Goal: Find specific page/section: Find specific page/section

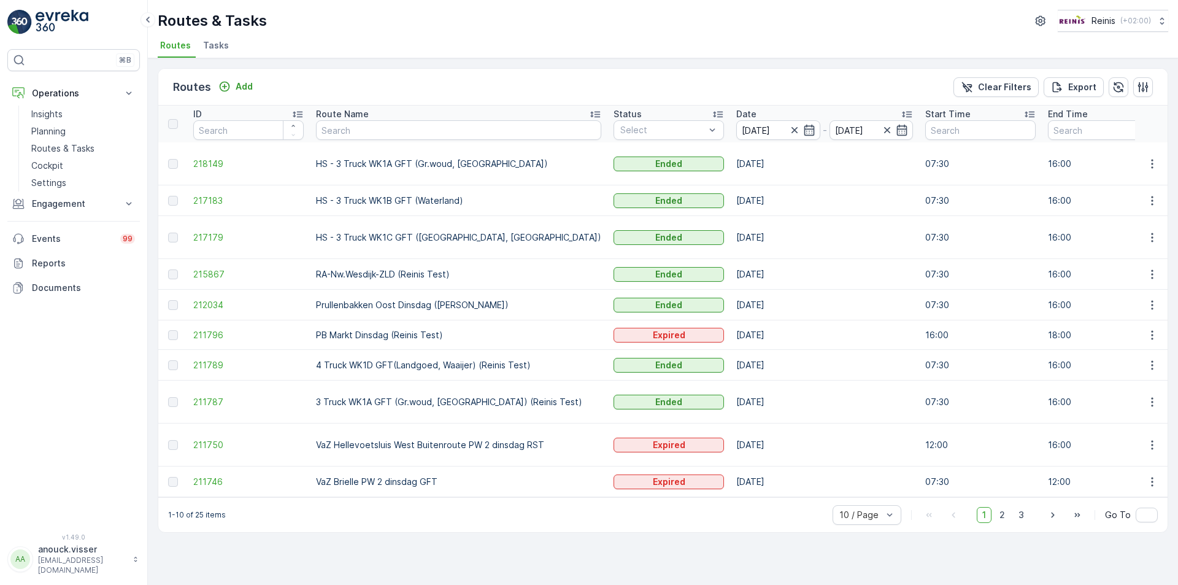
click at [789, 125] on div at bounding box center [802, 130] width 27 height 12
click at [803, 128] on icon "button" at bounding box center [809, 130] width 12 height 12
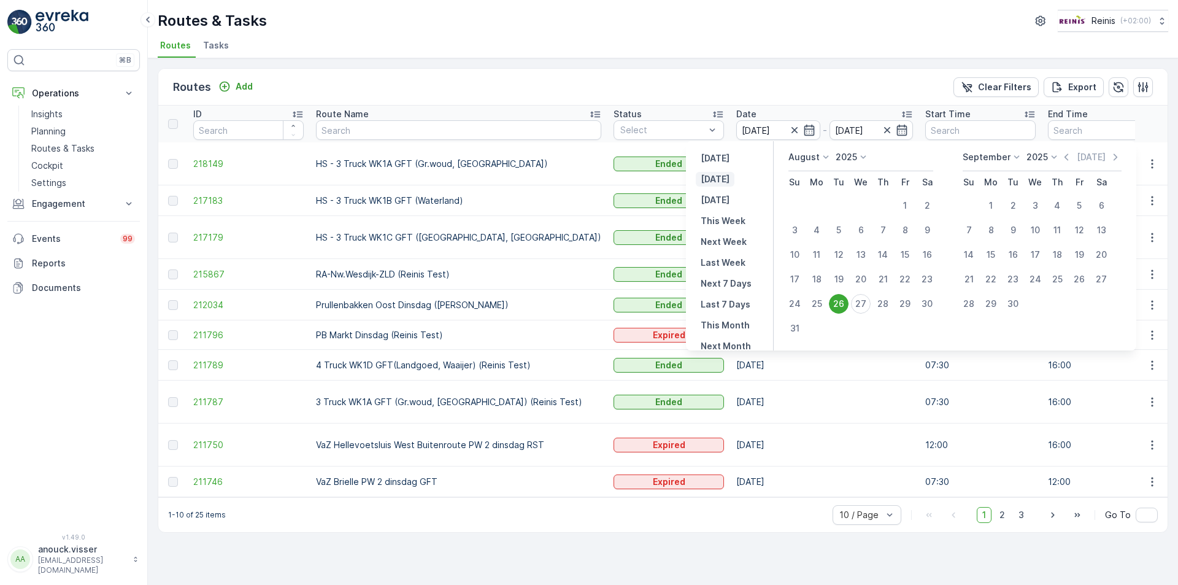
click at [719, 177] on p "[DATE]" at bounding box center [715, 179] width 29 height 12
type input "[DATE]"
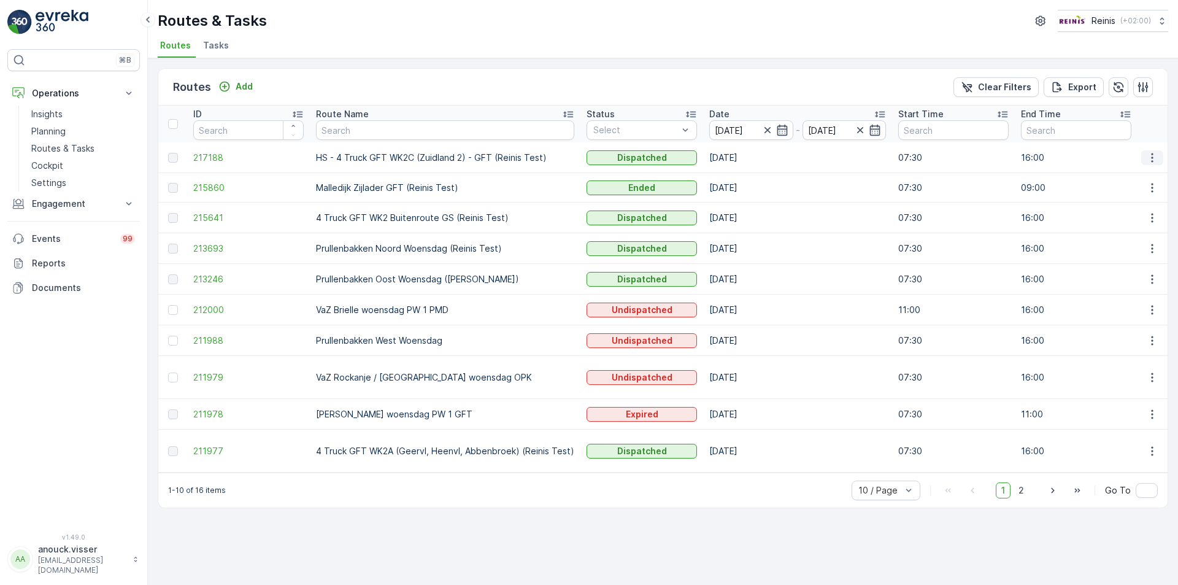
click at [1160, 161] on button "button" at bounding box center [1153, 157] width 22 height 15
click at [1151, 177] on span "See More Details" at bounding box center [1123, 176] width 71 height 12
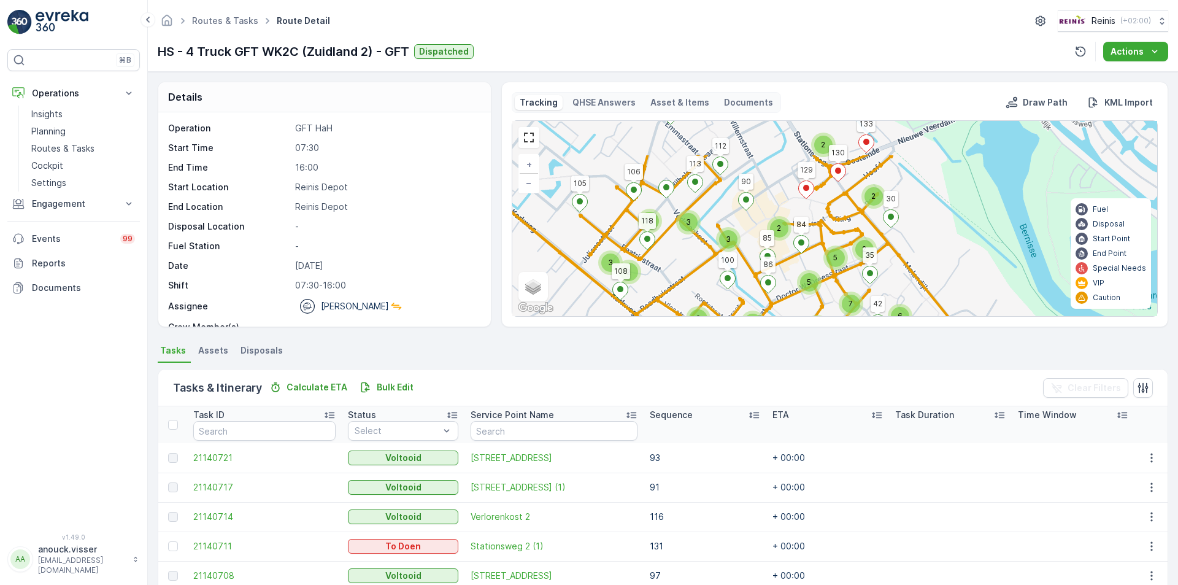
drag, startPoint x: 819, startPoint y: 153, endPoint x: 757, endPoint y: 237, distance: 104.0
click at [757, 237] on div "2 3 3 9 5 2 7 5 3 4 3 2 3 4 4 2 2 2 5 2 2 3 5 2 2 2 3 7 3 6 105 107 109 11 10 1…" at bounding box center [834, 218] width 645 height 195
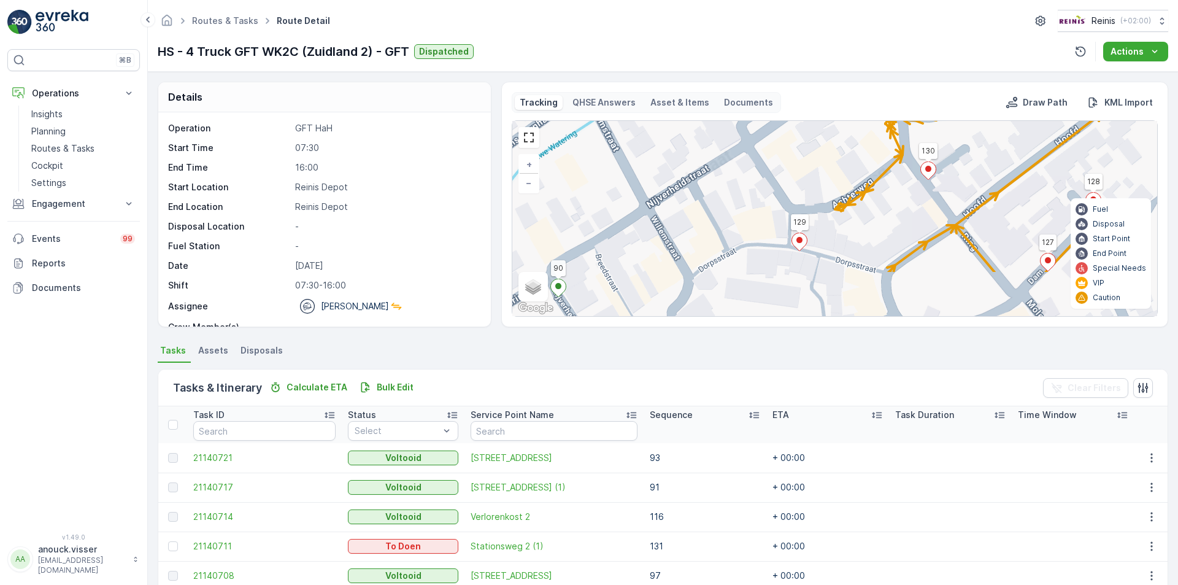
drag, startPoint x: 792, startPoint y: 206, endPoint x: 764, endPoint y: 153, distance: 59.0
click at [764, 153] on div "2 2 2 2 2 2 2 2 2 2 2 2 2 4 105 107 109 11 10 100 84 85 86 113 118 106 112 90 1…" at bounding box center [834, 218] width 645 height 195
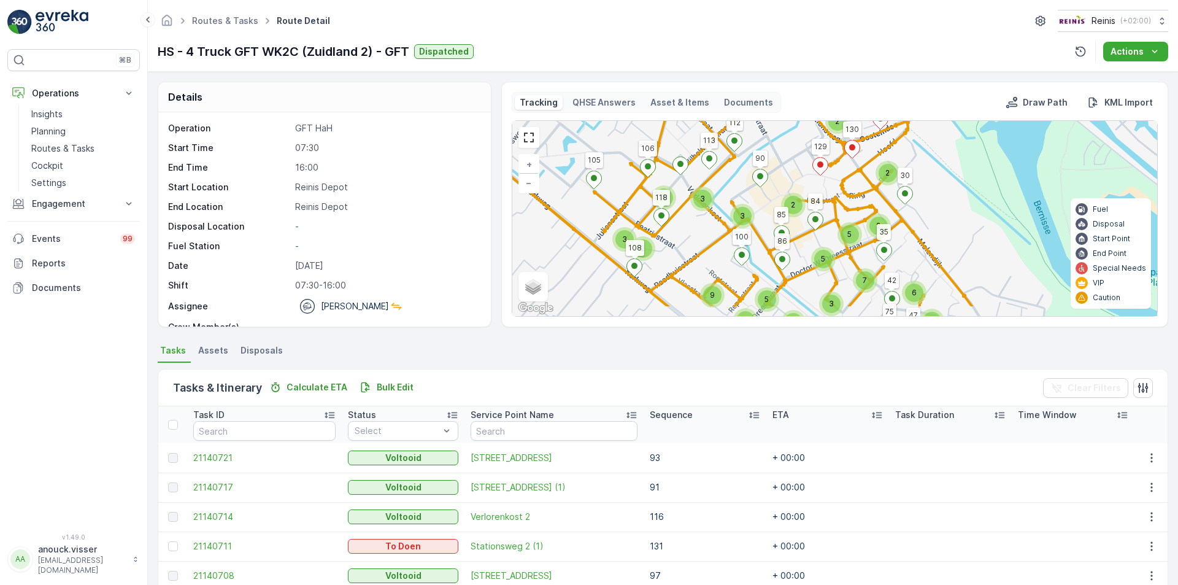
drag, startPoint x: 795, startPoint y: 193, endPoint x: 769, endPoint y: 149, distance: 51.2
click at [769, 149] on div "2 3 3 9 5 2 7 5 3 4 3 2 3 4 4 2 2 2 5 2 2 3 5 2 2 2 3 7 3 6 105 107 109 11 10 1…" at bounding box center [834, 218] width 645 height 195
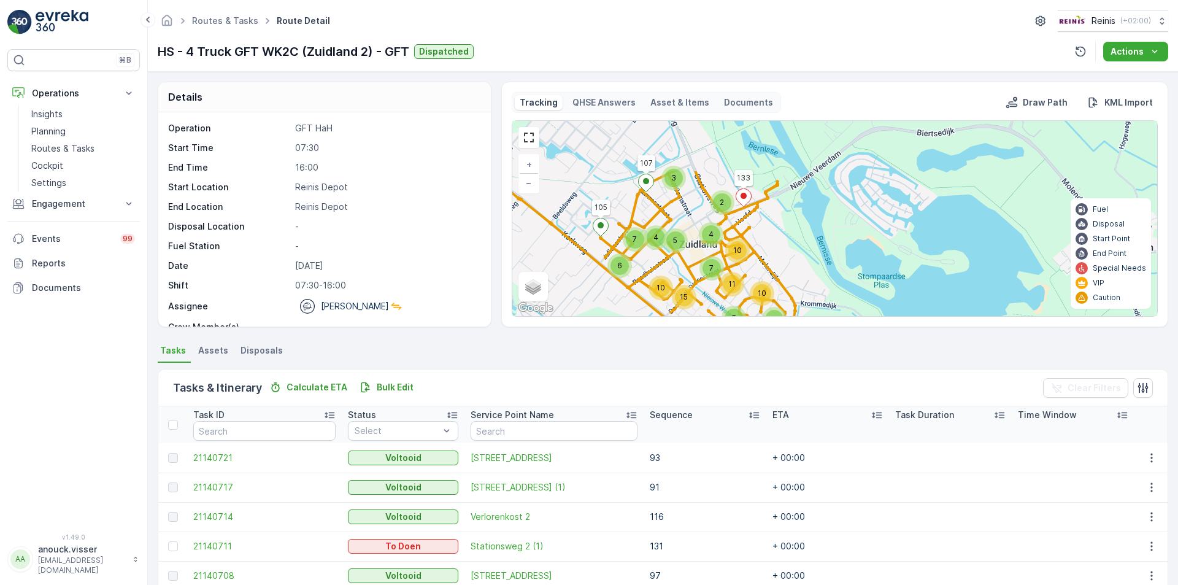
drag, startPoint x: 768, startPoint y: 213, endPoint x: 709, endPoint y: 289, distance: 96.2
click at [709, 289] on div "3 8 10 7 15 4 7 5 6 5 7 2 10 4 8 6 3 11 10 105 107 133 + − Satellite Roadmap Te…" at bounding box center [834, 218] width 645 height 195
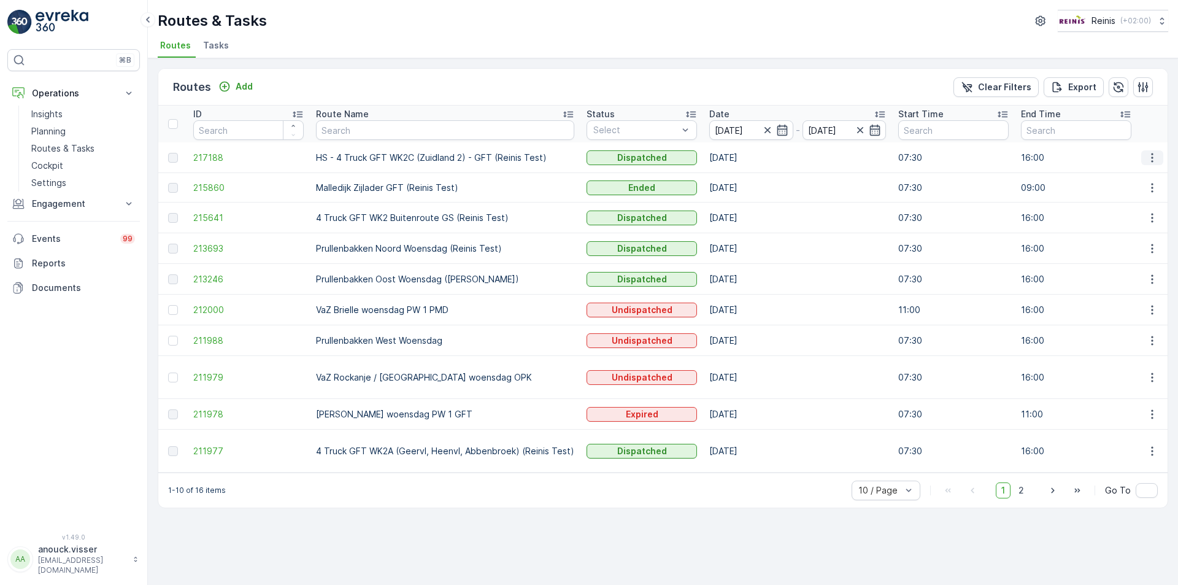
click at [1157, 155] on icon "button" at bounding box center [1152, 158] width 12 height 12
click at [1145, 191] on span "View Route Tracking" at bounding box center [1130, 193] width 85 height 12
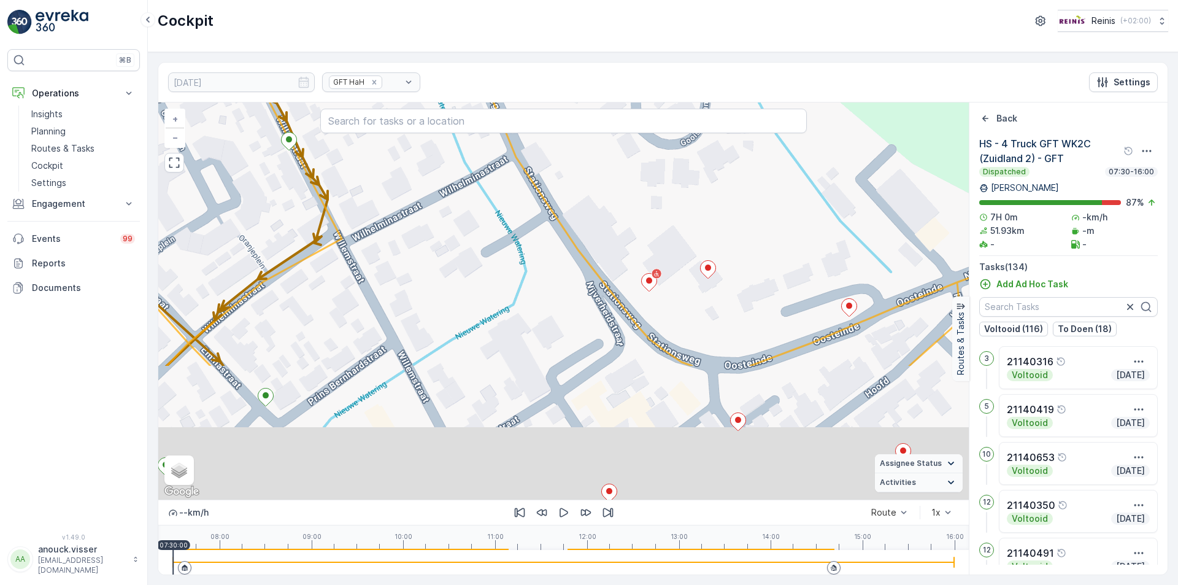
drag, startPoint x: 485, startPoint y: 271, endPoint x: 469, endPoint y: 120, distance: 151.3
click at [469, 120] on div "2 2 2 2 2 2 4 2 2 2 2 2 2 2 + − Satellite Roadmap Terrain Hybrid Leaflet Keyboa…" at bounding box center [563, 300] width 811 height 397
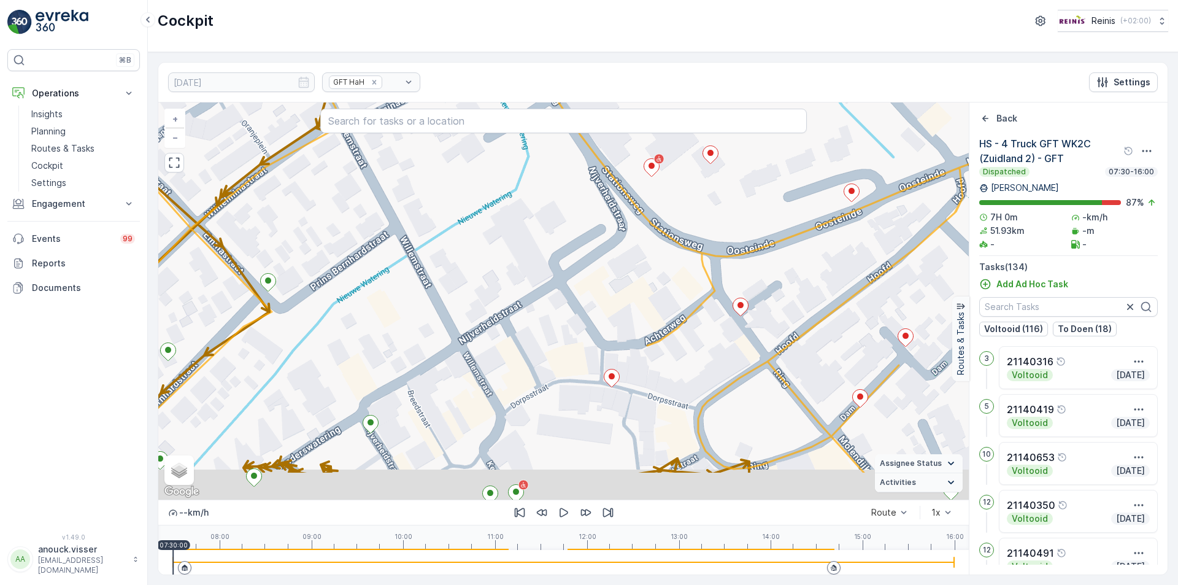
drag, startPoint x: 591, startPoint y: 328, endPoint x: 600, endPoint y: 257, distance: 72.3
click at [600, 257] on div "2 2 2 2 2 2 4 2 2 2 2 2 2 2 + − Satellite Roadmap Terrain Hybrid Leaflet Keyboa…" at bounding box center [563, 300] width 811 height 397
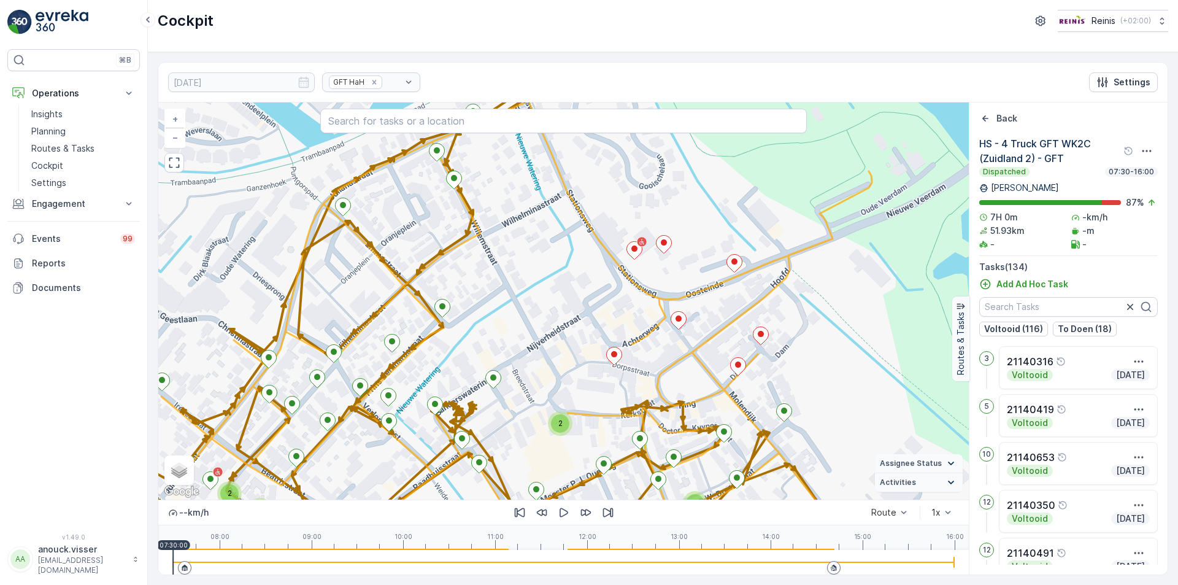
drag, startPoint x: 637, startPoint y: 300, endPoint x: 633, endPoint y: 334, distance: 35.2
click at [633, 334] on div "2 2 2 2 2 2 2 2 3 2 2 2 2 2 2 4 2 2 3 2 2 4 3 2 2 2 + − Satellite Roadmap Terra…" at bounding box center [563, 300] width 811 height 397
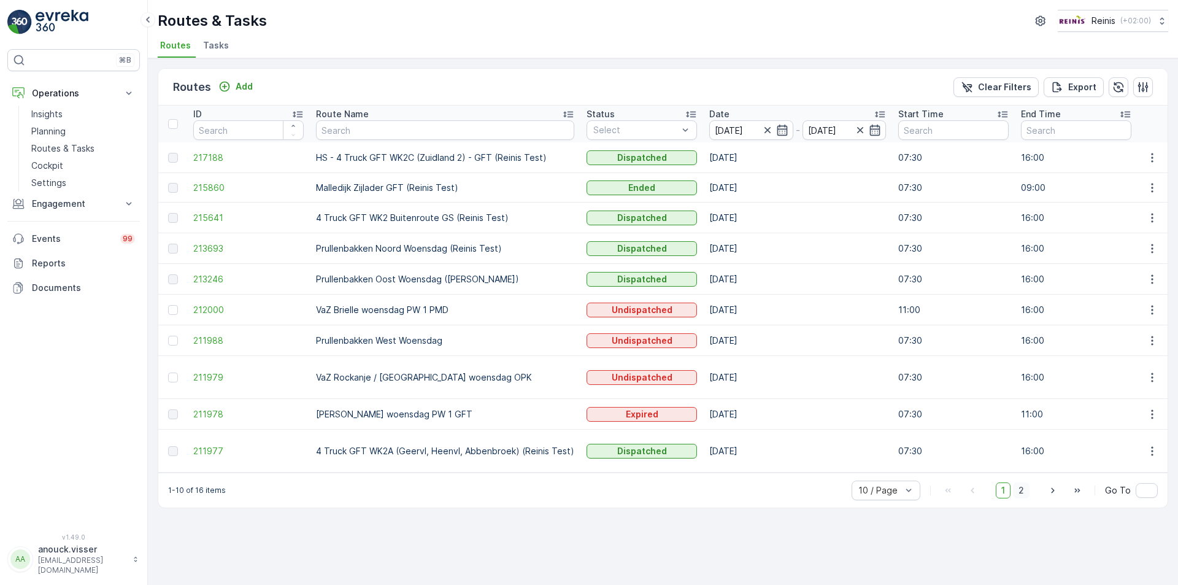
click at [1021, 484] on span "2" at bounding box center [1021, 490] width 17 height 16
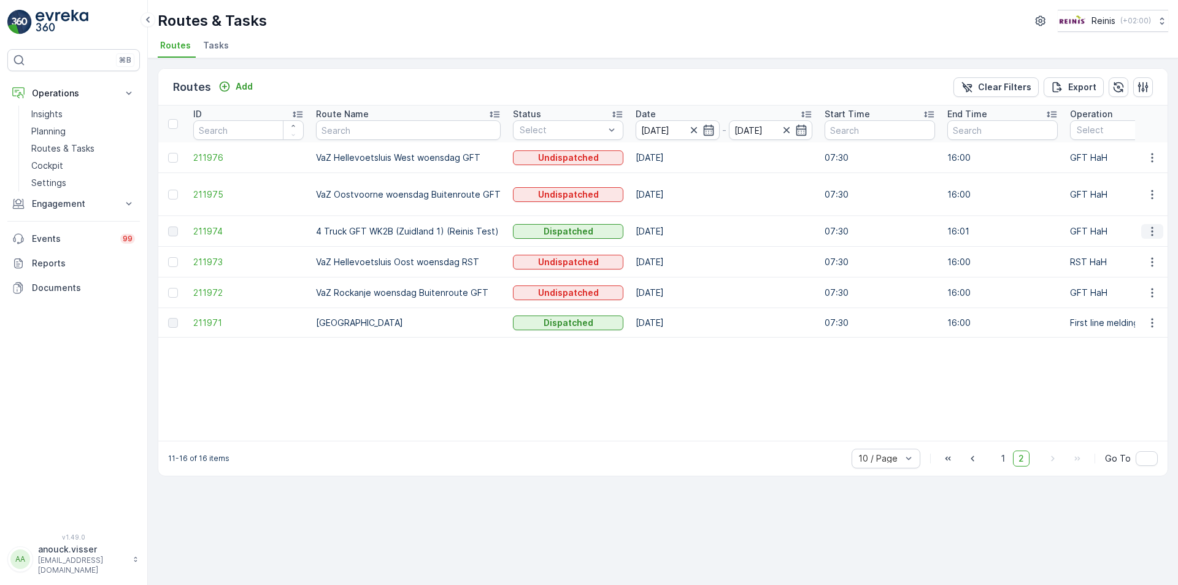
click at [1156, 225] on icon "button" at bounding box center [1152, 231] width 12 height 12
click at [1142, 244] on div "See More Details" at bounding box center [1130, 237] width 95 height 17
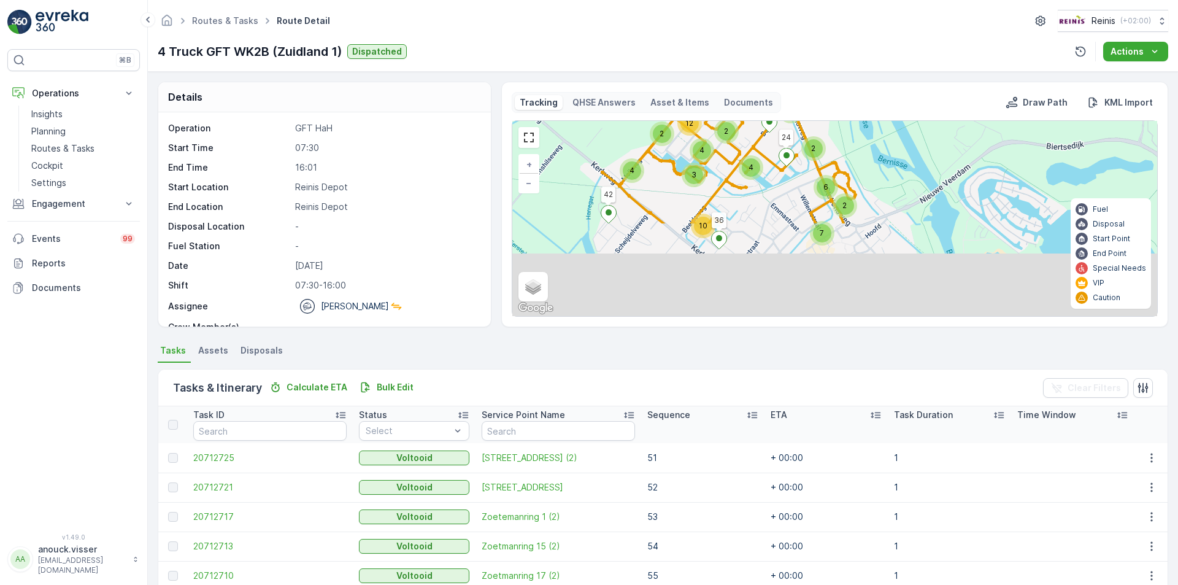
drag, startPoint x: 923, startPoint y: 233, endPoint x: 894, endPoint y: 146, distance: 91.8
click at [898, 140] on div "2 6 7 2 4 3 10 4 4 2 7 12 2 4 6 2 6 42 24 36 77 78 22 + − Satellite Roadmap Ter…" at bounding box center [834, 218] width 645 height 195
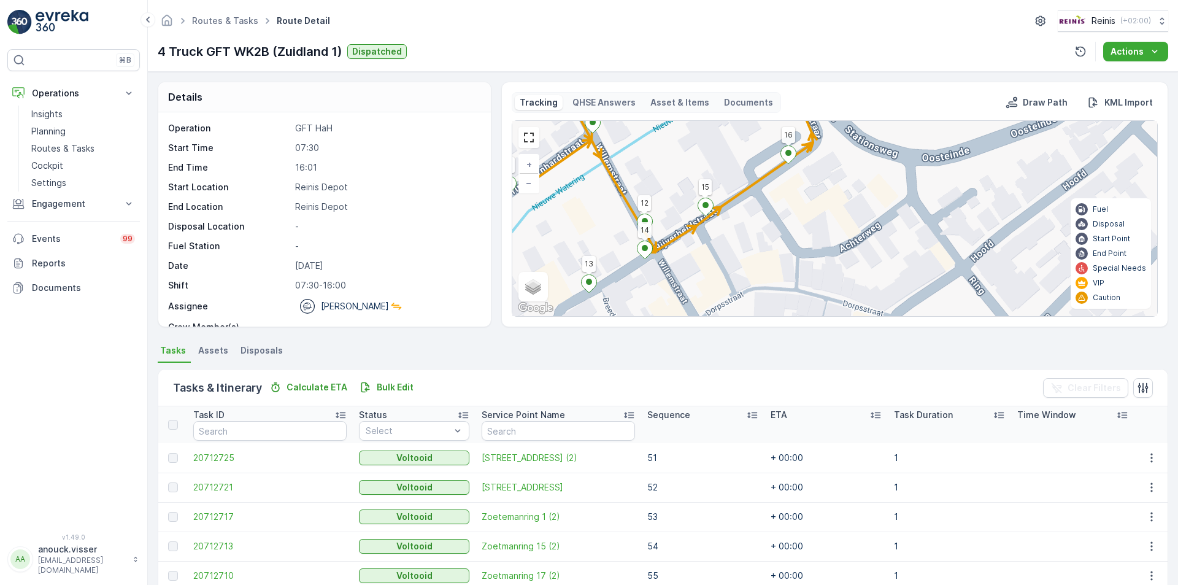
drag, startPoint x: 855, startPoint y: 187, endPoint x: 874, endPoint y: 141, distance: 49.8
click at [874, 141] on div "2 2 2 2 4 4 42 24 36 77 78 22 17 5 6 7 16 11 10 66 23 50 49 65 52 51 79 53 76 2…" at bounding box center [834, 218] width 645 height 195
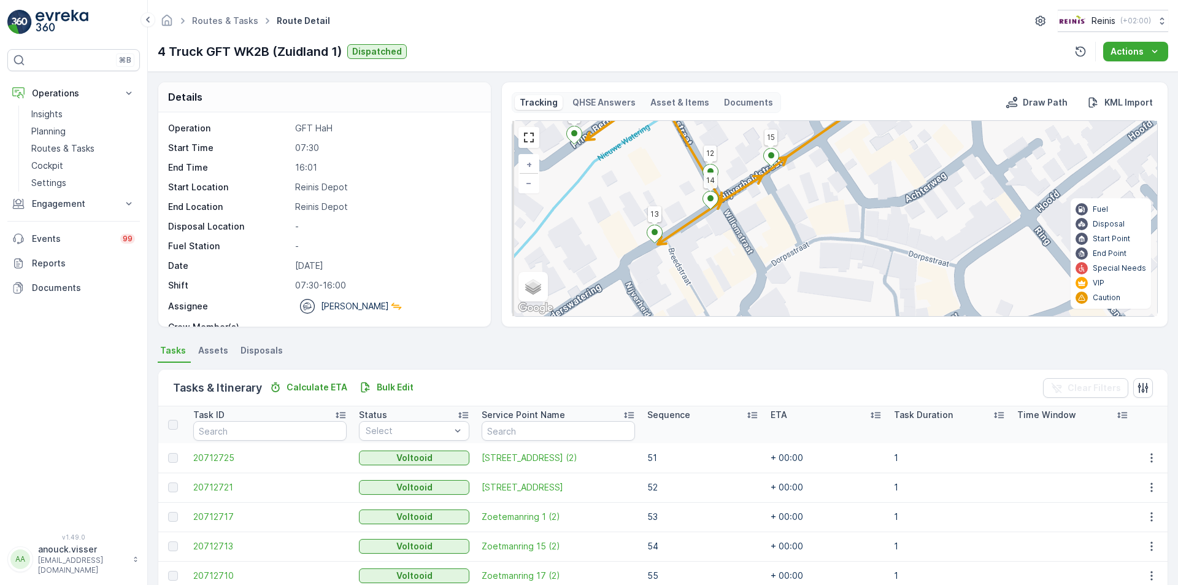
drag, startPoint x: 745, startPoint y: 211, endPoint x: 813, endPoint y: 159, distance: 85.4
click at [813, 159] on div "2 2 2 2 4 4 42 24 36 77 78 22 17 5 6 7 16 11 10 66 23 50 49 65 52 51 79 53 76 2…" at bounding box center [834, 218] width 645 height 195
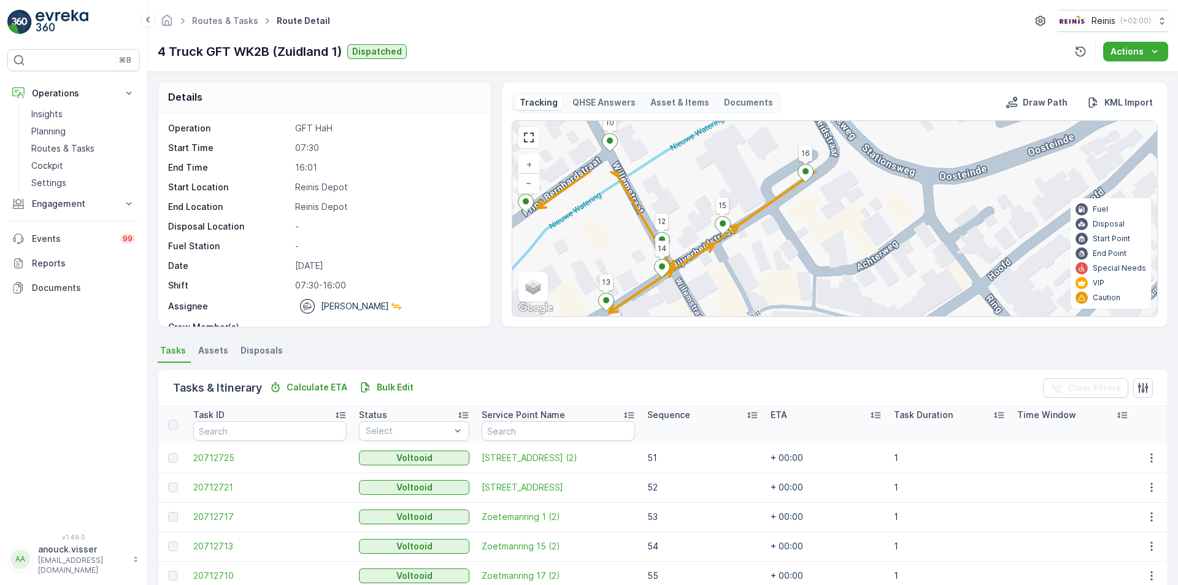
drag, startPoint x: 746, startPoint y: 249, endPoint x: 682, endPoint y: 321, distance: 96.1
click at [679, 336] on div "Details Operation GFT HaH Start Time 07:30 End Time 16:01 Start Location [GEOGR…" at bounding box center [663, 328] width 1030 height 513
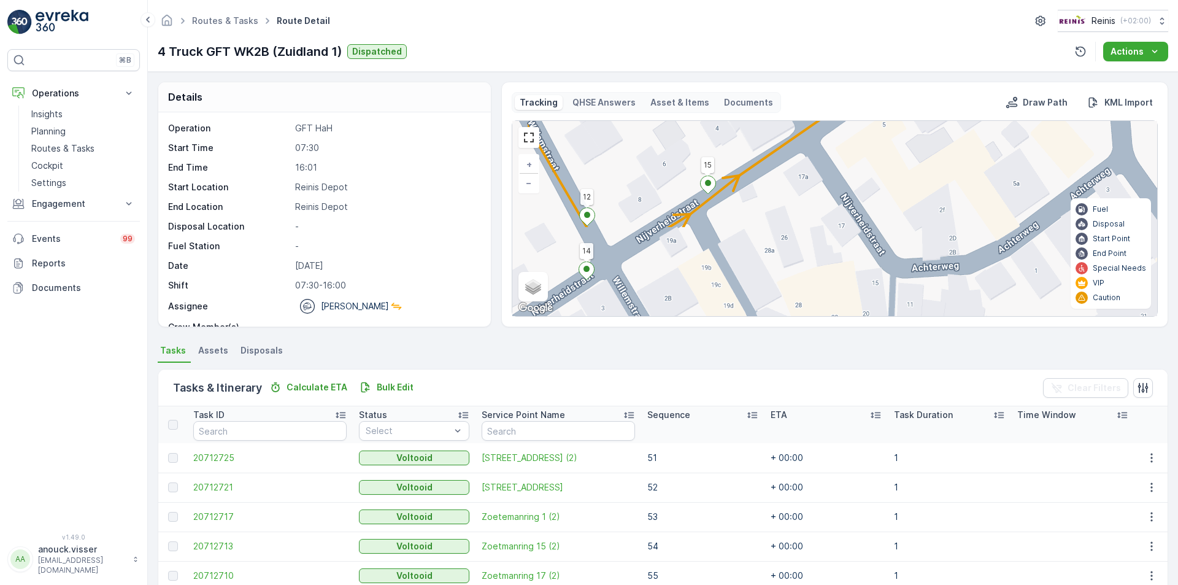
drag, startPoint x: 741, startPoint y: 231, endPoint x: 793, endPoint y: 157, distance: 90.9
click at [793, 157] on div "42 24 36 77 78 22 17 5 6 7 16 11 10 66 23 50 49 65 52 51 79 53 76 2 9 8 3 4 15 …" at bounding box center [834, 218] width 645 height 195
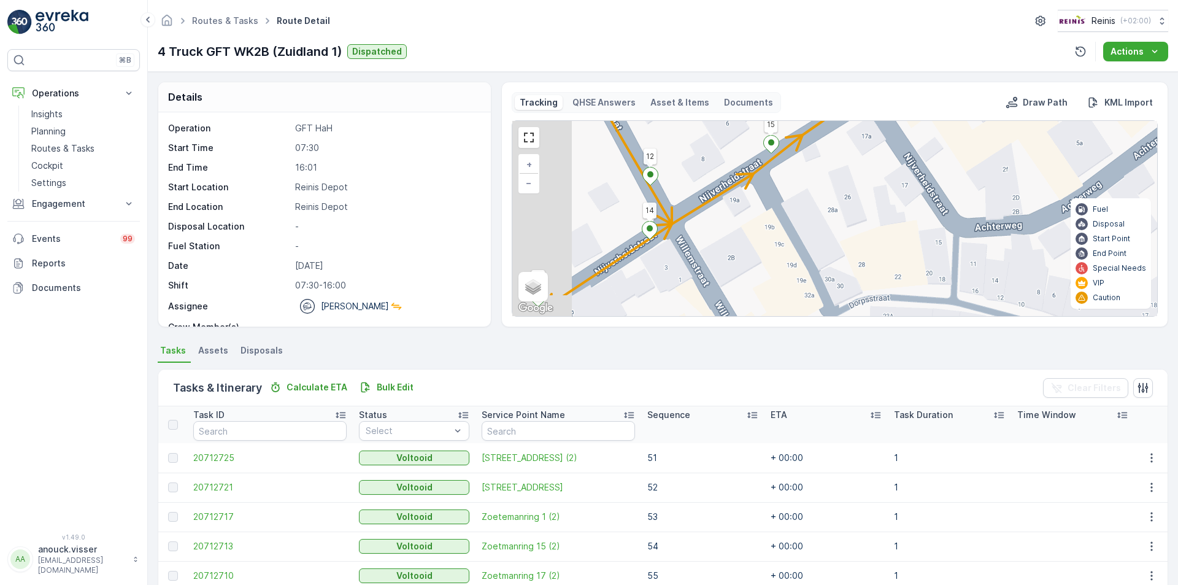
drag, startPoint x: 735, startPoint y: 220, endPoint x: 805, endPoint y: 176, distance: 83.1
click at [805, 176] on div "42 24 36 77 78 22 17 5 6 7 16 11 10 66 23 50 49 65 52 51 79 53 76 2 9 8 3 4 15 …" at bounding box center [834, 218] width 645 height 195
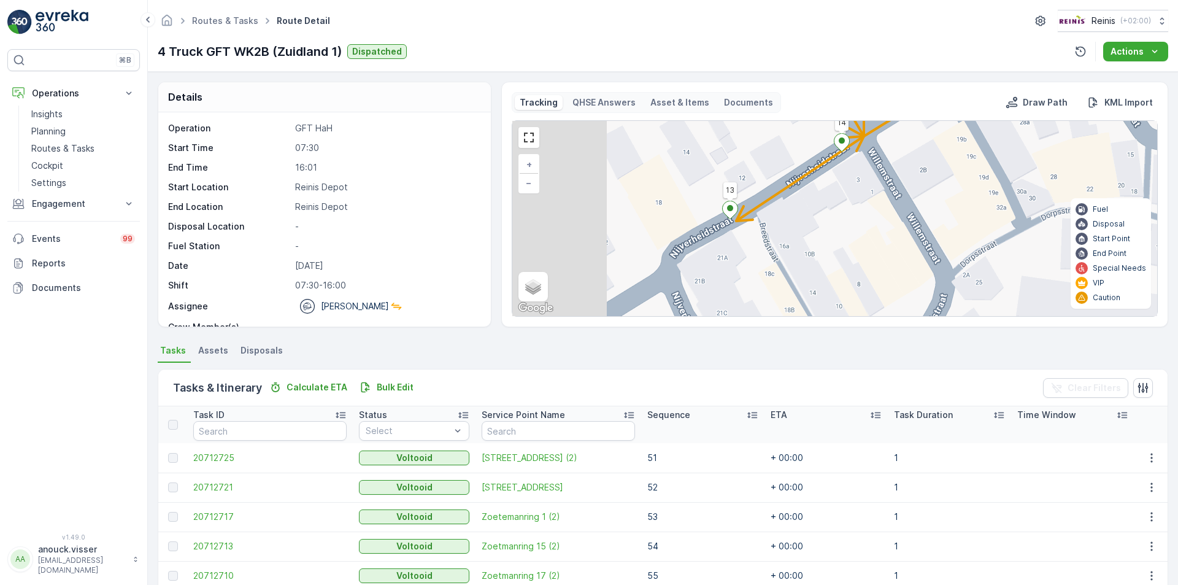
drag, startPoint x: 673, startPoint y: 243, endPoint x: 857, endPoint y: 160, distance: 201.9
click at [857, 160] on div "42 24 36 77 78 22 17 5 6 7 16 11 10 66 23 50 49 65 52 51 79 53 76 2 9 8 3 4 15 …" at bounding box center [834, 218] width 645 height 195
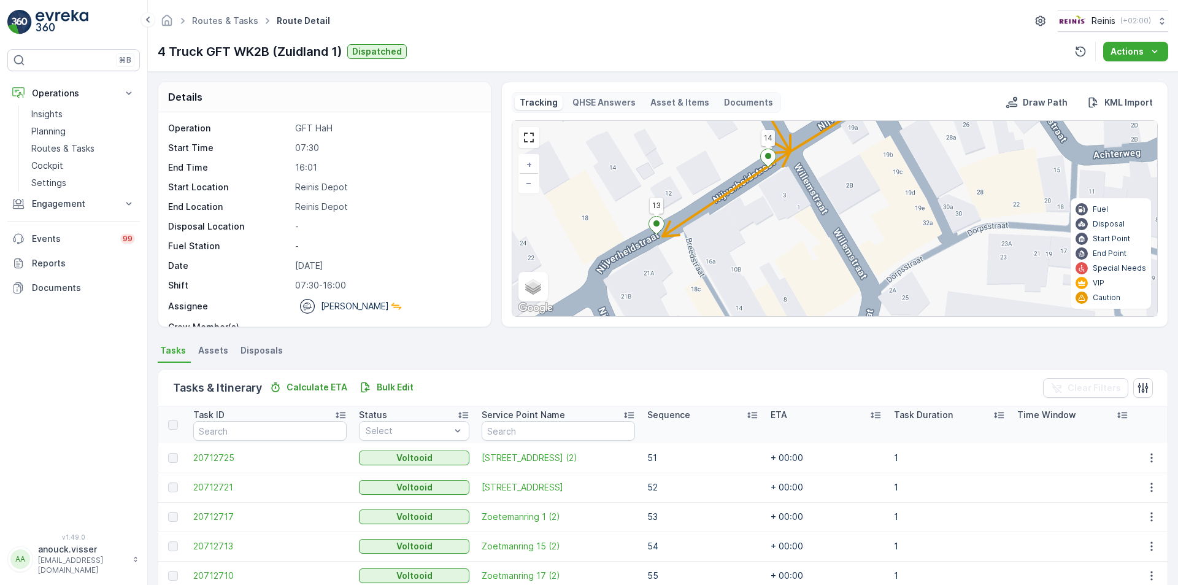
drag, startPoint x: 801, startPoint y: 196, endPoint x: 668, endPoint y: 341, distance: 196.4
click at [669, 340] on div "Details Operation GFT HaH Start Time 07:30 End Time 16:01 Start Location [GEOGR…" at bounding box center [663, 328] width 1030 height 513
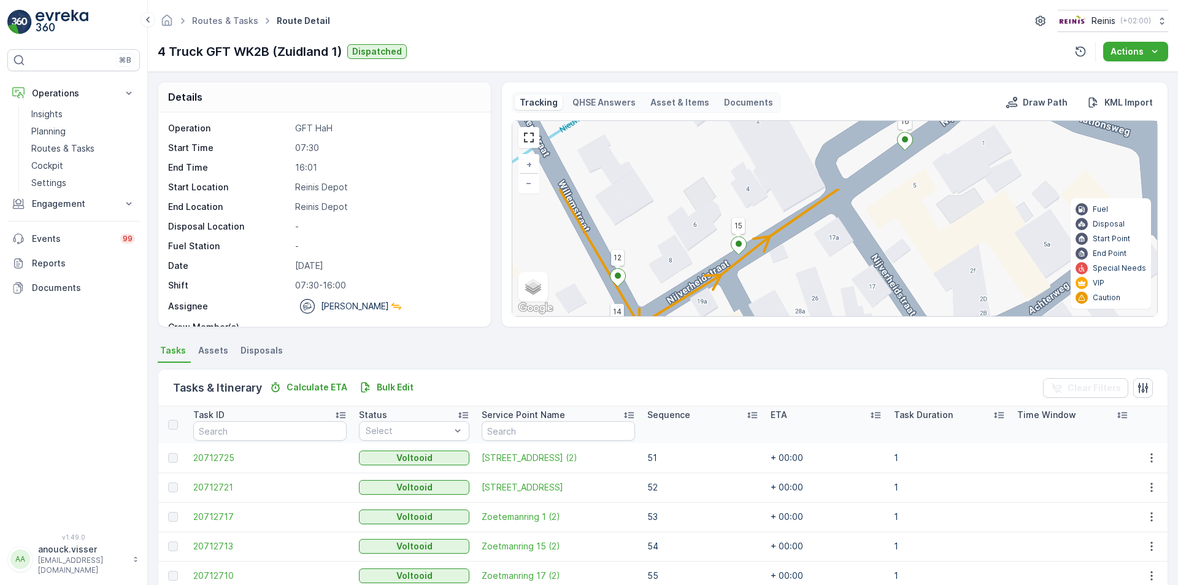
drag, startPoint x: 878, startPoint y: 229, endPoint x: 778, endPoint y: 311, distance: 129.5
click at [775, 317] on div "Tracking QHSE Answers Asset & Items Documents Draw Path KML Import 42 24 36 77 …" at bounding box center [834, 204] width 667 height 245
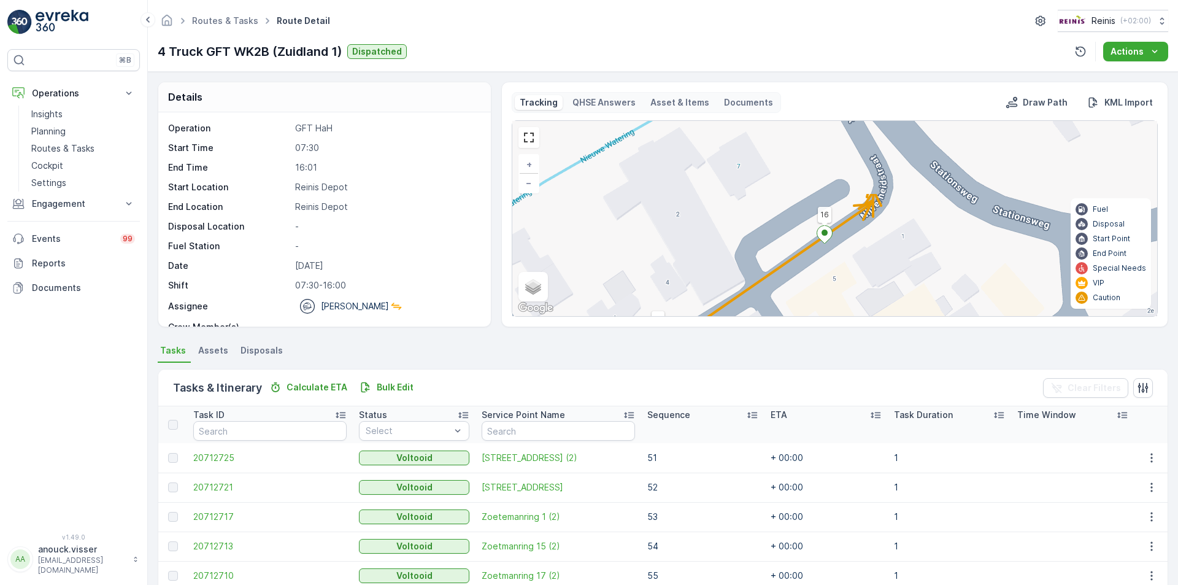
drag, startPoint x: 910, startPoint y: 220, endPoint x: 830, endPoint y: 313, distance: 122.7
click at [830, 313] on div "42 24 36 77 78 22 17 5 6 7 16 11 10 66 23 50 49 65 52 51 79 53 76 2 9 8 3 4 15 …" at bounding box center [834, 218] width 645 height 195
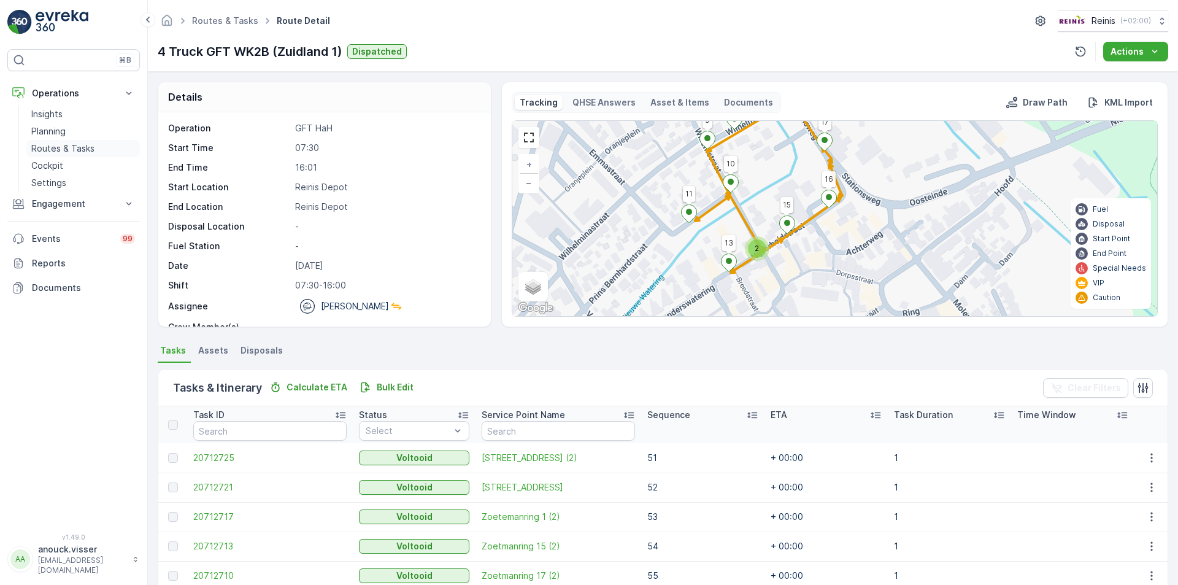
click at [90, 155] on link "Routes & Tasks" at bounding box center [83, 148] width 114 height 17
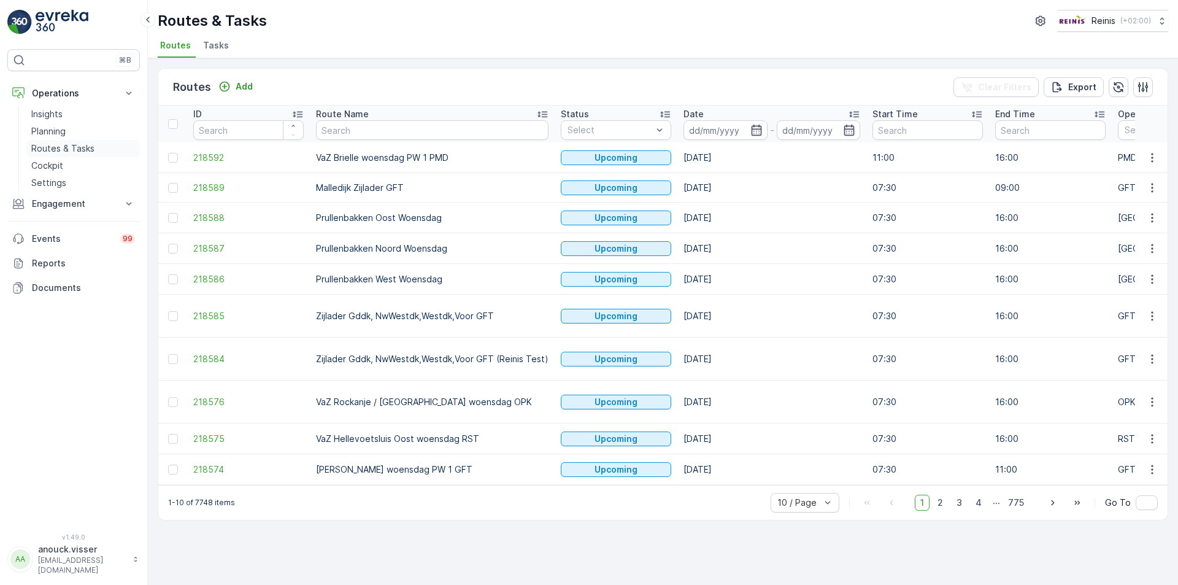
click at [90, 146] on p "Routes & Tasks" at bounding box center [62, 148] width 63 height 12
click at [66, 160] on link "Cockpit" at bounding box center [83, 165] width 114 height 17
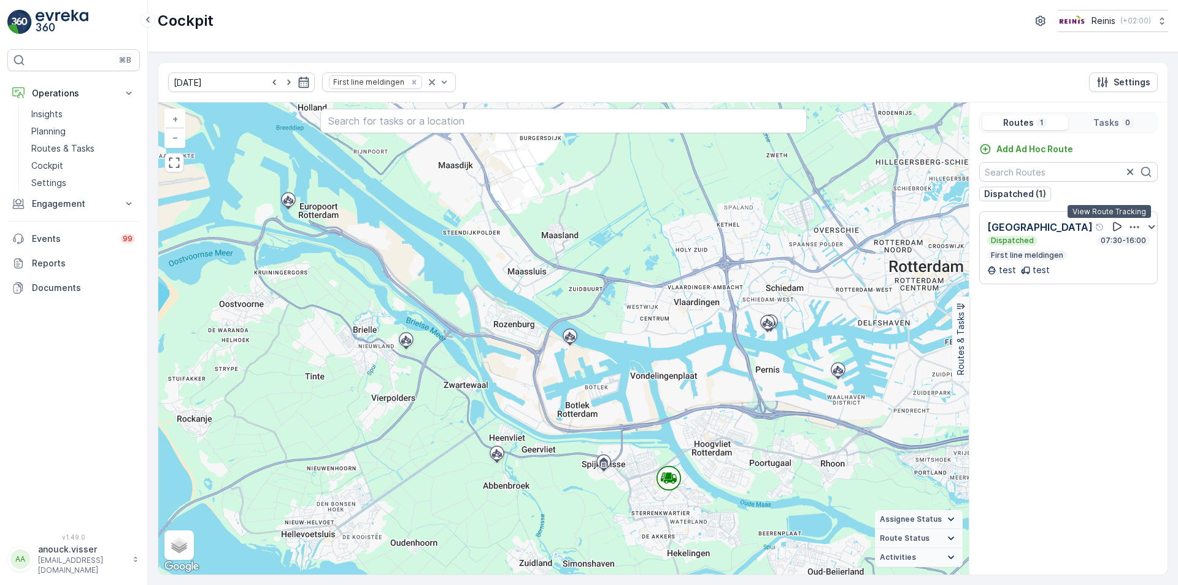
click at [1110, 223] on button at bounding box center [1117, 226] width 15 height 15
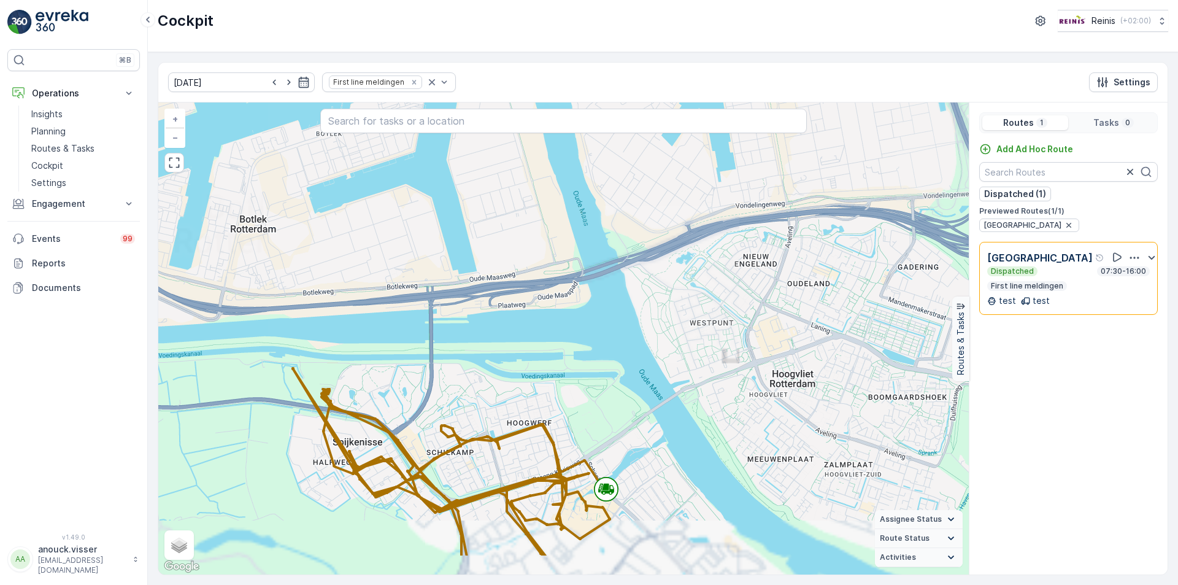
drag, startPoint x: 641, startPoint y: 483, endPoint x: 598, endPoint y: 317, distance: 171.2
click at [598, 317] on div "+ − Satellite Roadmap Terrain Hybrid Leaflet Keyboard shortcuts Map Data Map da…" at bounding box center [563, 338] width 811 height 472
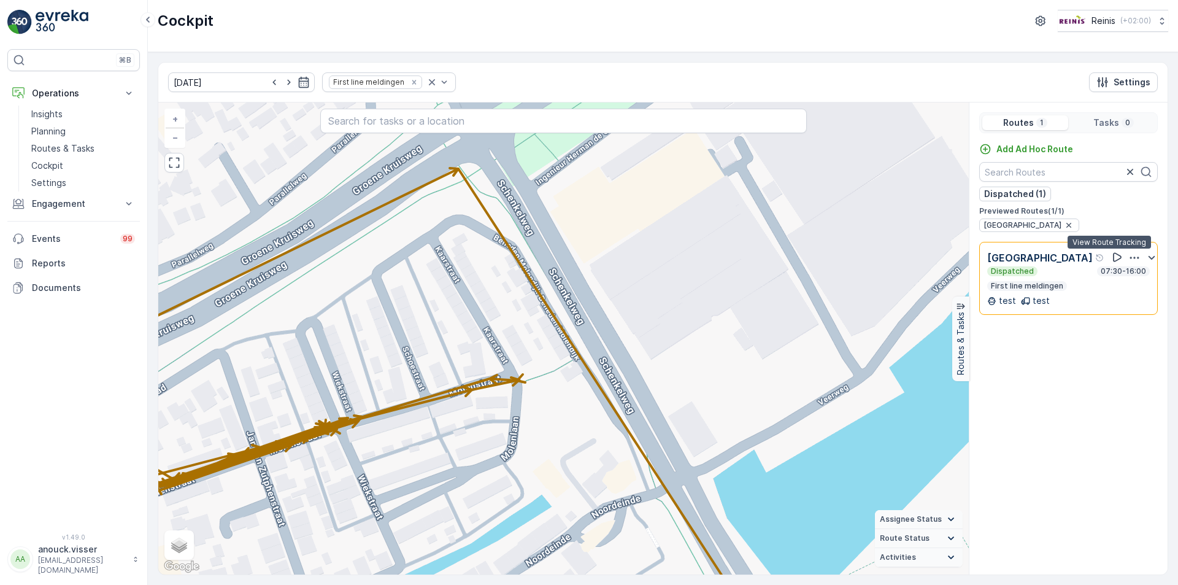
click at [1111, 256] on icon at bounding box center [1117, 257] width 12 height 12
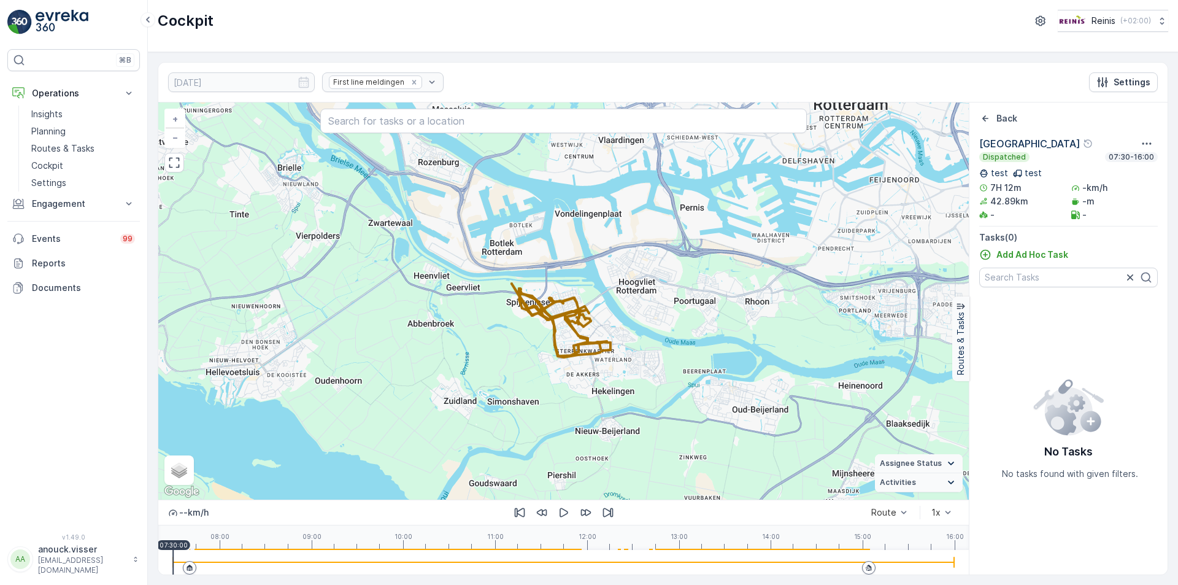
drag, startPoint x: 673, startPoint y: 402, endPoint x: 605, endPoint y: 271, distance: 147.7
click at [605, 271] on div "+ − Satellite Roadmap Terrain Hybrid Leaflet Keyboard shortcuts Map Data Map da…" at bounding box center [563, 300] width 811 height 397
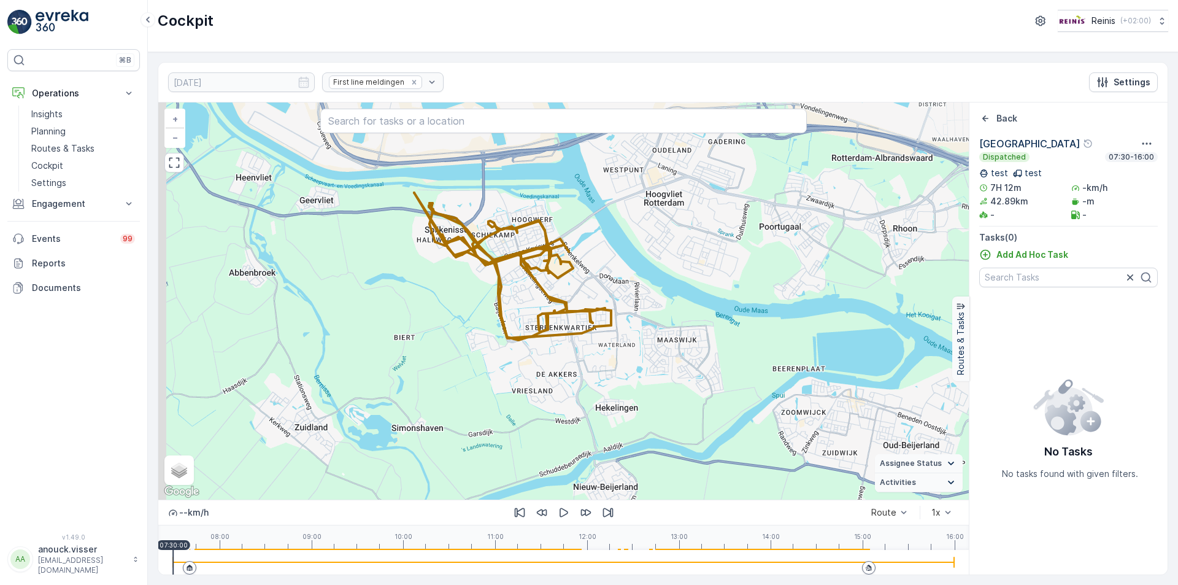
drag, startPoint x: 598, startPoint y: 251, endPoint x: 648, endPoint y: 382, distance: 140.1
click at [648, 382] on div "+ − Satellite Roadmap Terrain Hybrid Leaflet Keyboard shortcuts Map Data Map da…" at bounding box center [563, 300] width 811 height 397
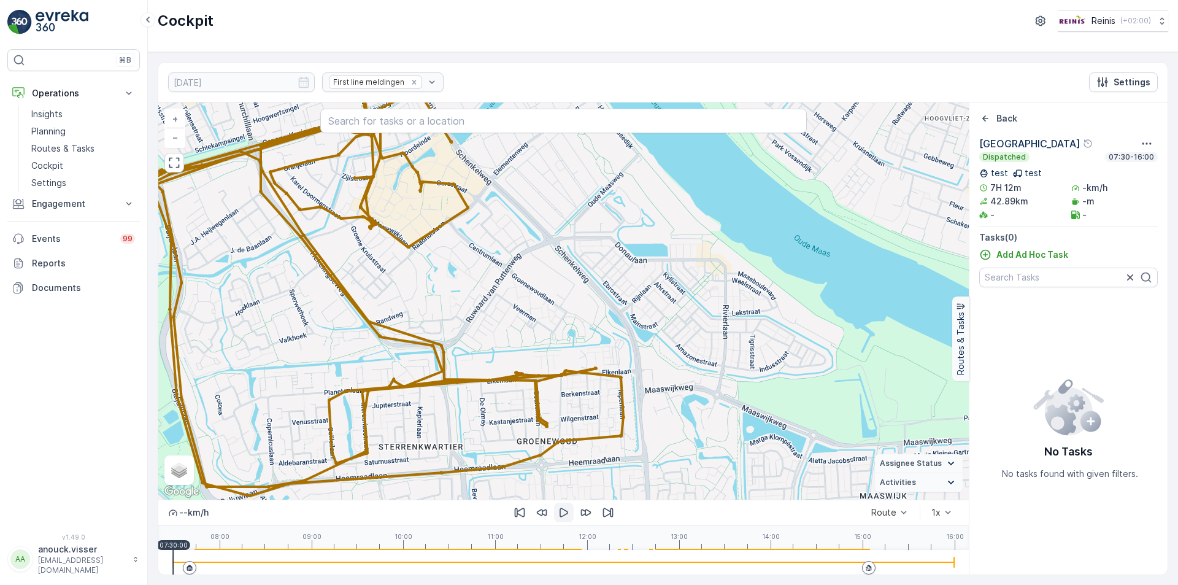
click at [562, 516] on icon "button" at bounding box center [564, 512] width 12 height 12
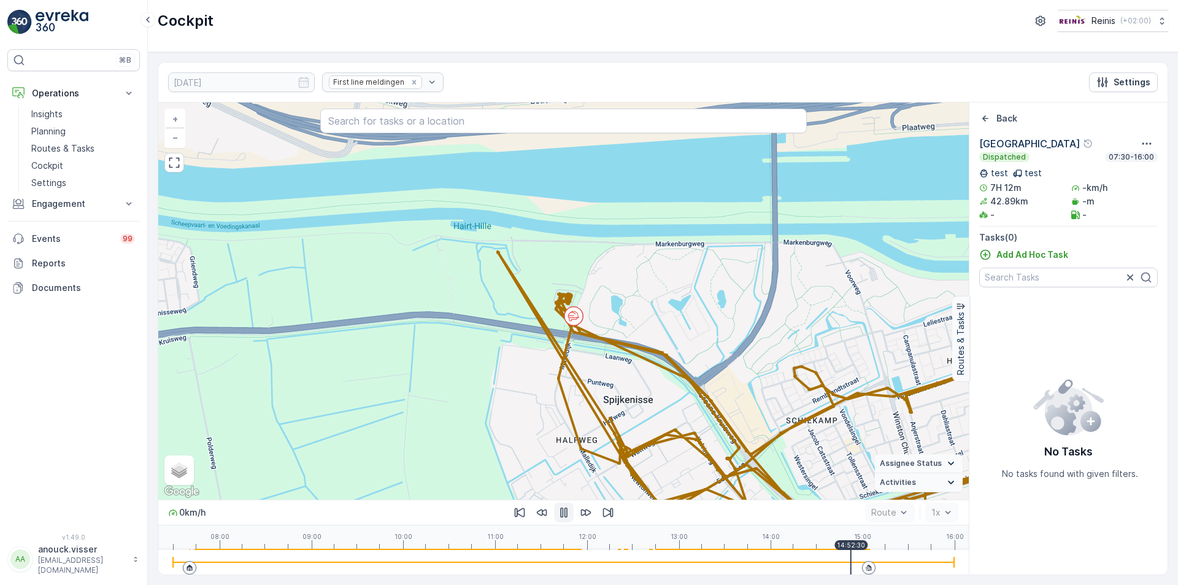
drag, startPoint x: 173, startPoint y: 555, endPoint x: 851, endPoint y: 555, distance: 677.6
click at [851, 555] on div at bounding box center [851, 562] width 1 height 25
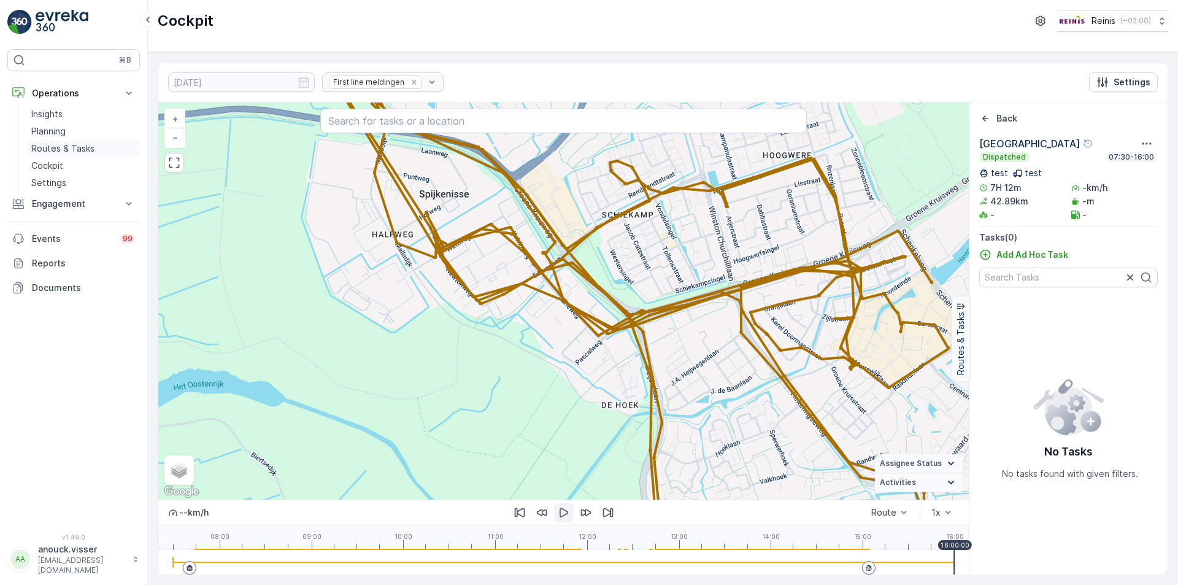
click at [93, 146] on p "Routes & Tasks" at bounding box center [62, 148] width 63 height 12
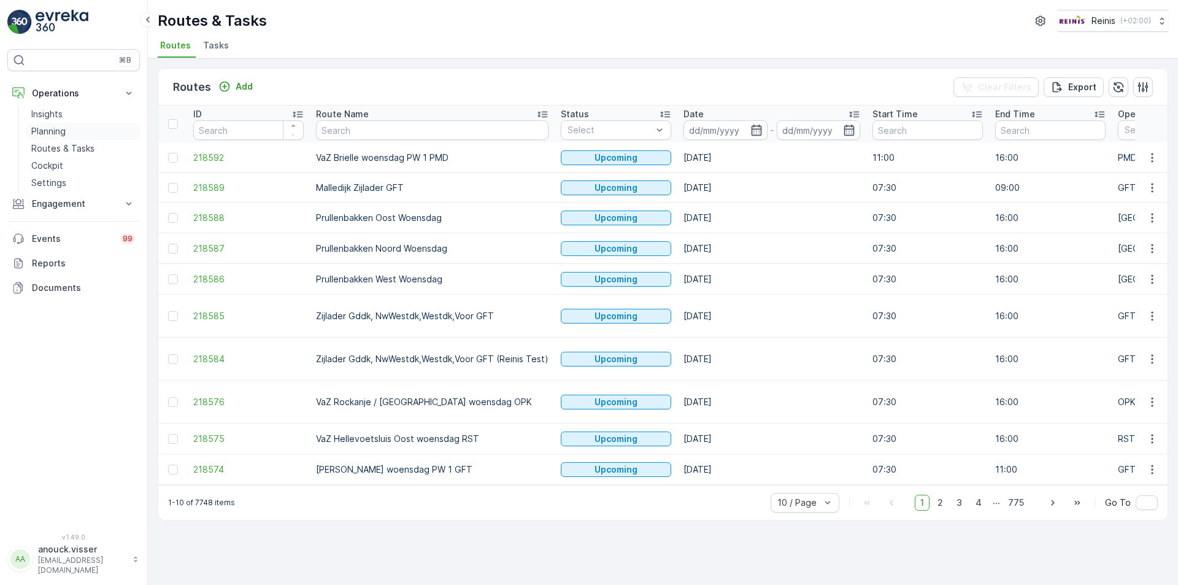
click at [57, 127] on p "Planning" at bounding box center [48, 131] width 34 height 12
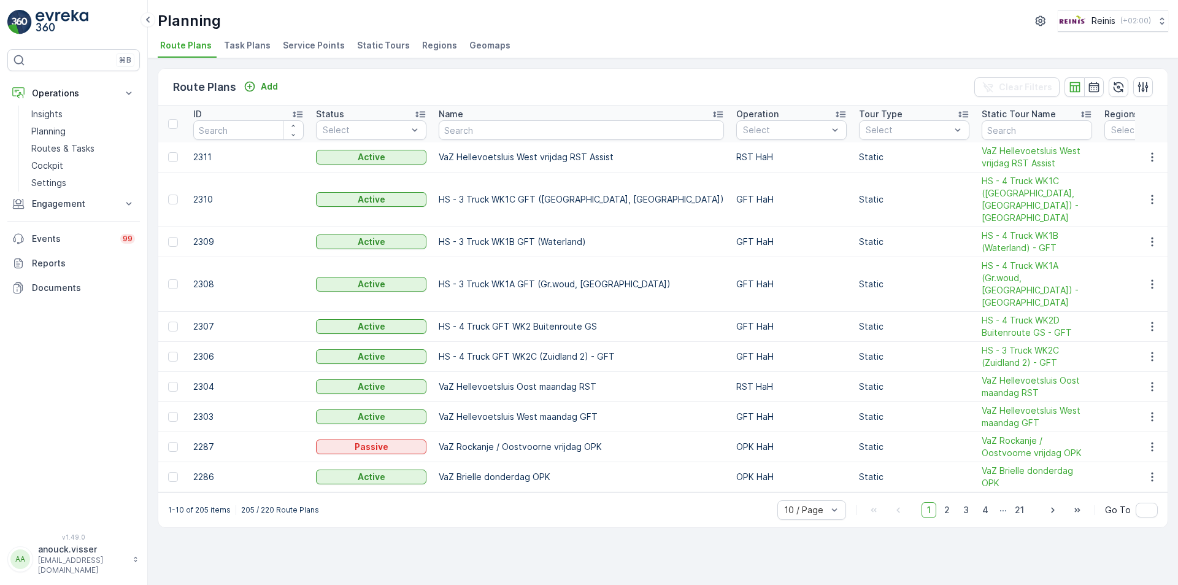
click at [322, 42] on span "Service Points" at bounding box center [314, 45] width 62 height 12
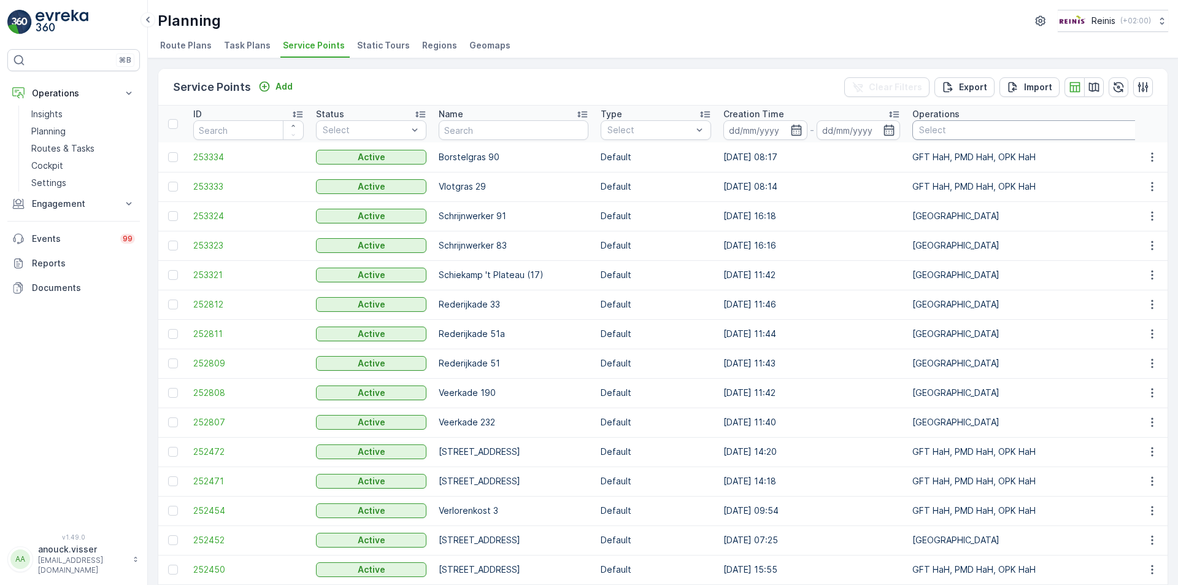
click at [963, 130] on div at bounding box center [1146, 130] width 456 height 10
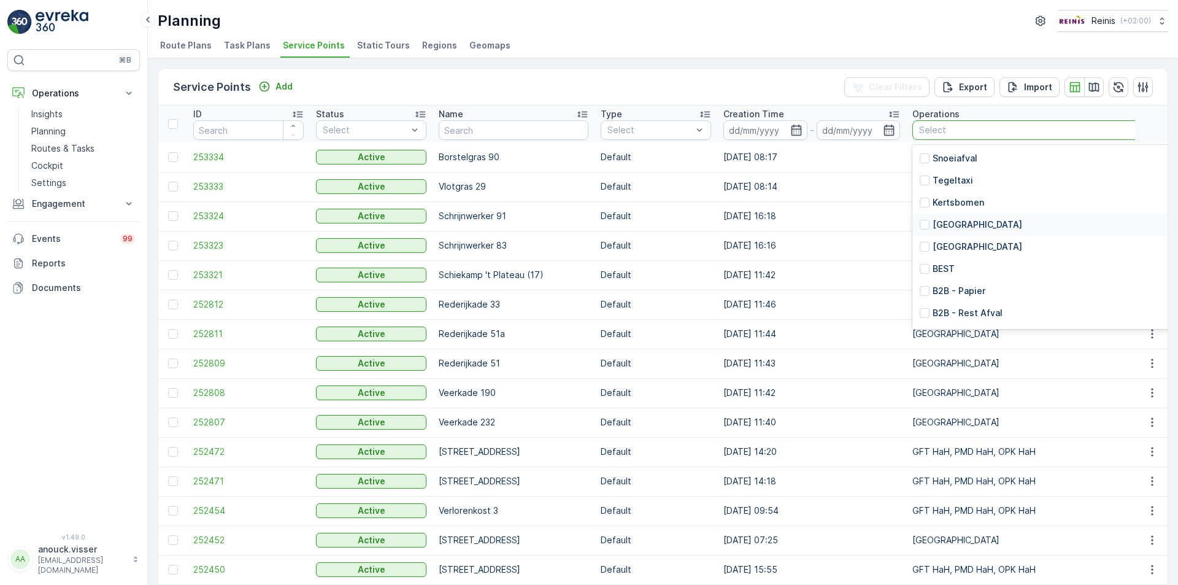
click at [991, 220] on p "[GEOGRAPHIC_DATA]" at bounding box center [978, 224] width 90 height 12
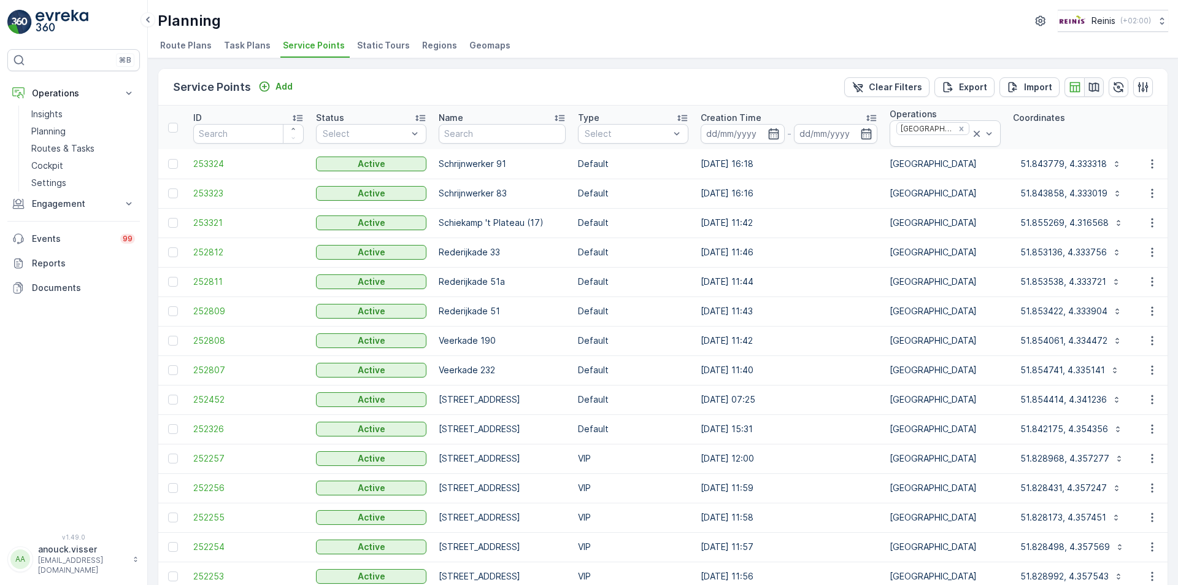
click at [1098, 89] on button "button" at bounding box center [1094, 87] width 20 height 20
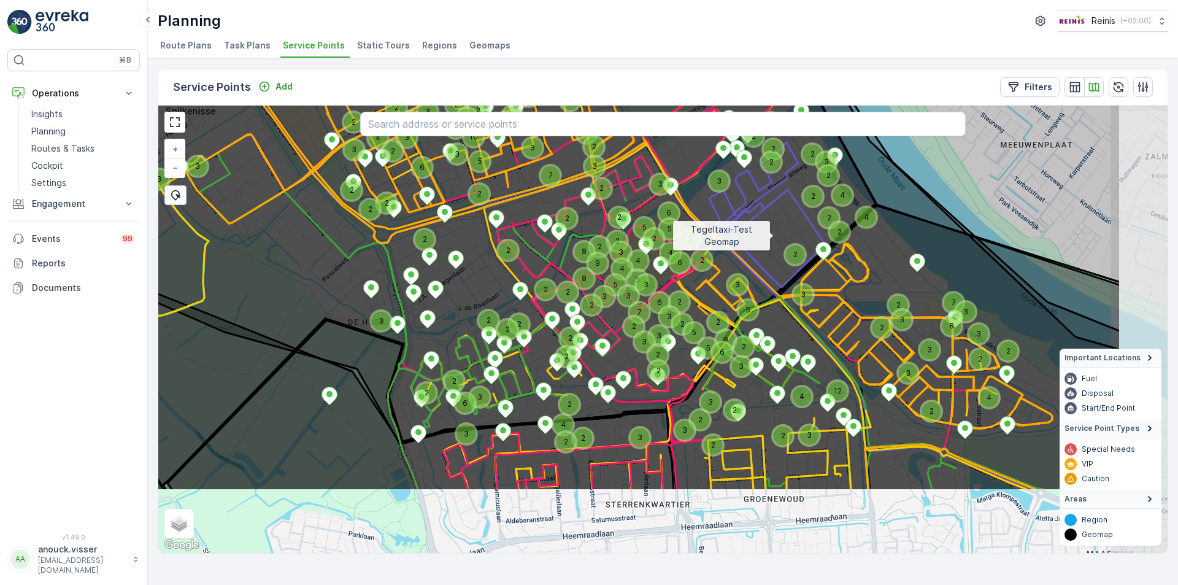
drag, startPoint x: 925, startPoint y: 345, endPoint x: 771, endPoint y: 235, distance: 188.7
click at [771, 235] on icon at bounding box center [513, 220] width 1215 height 541
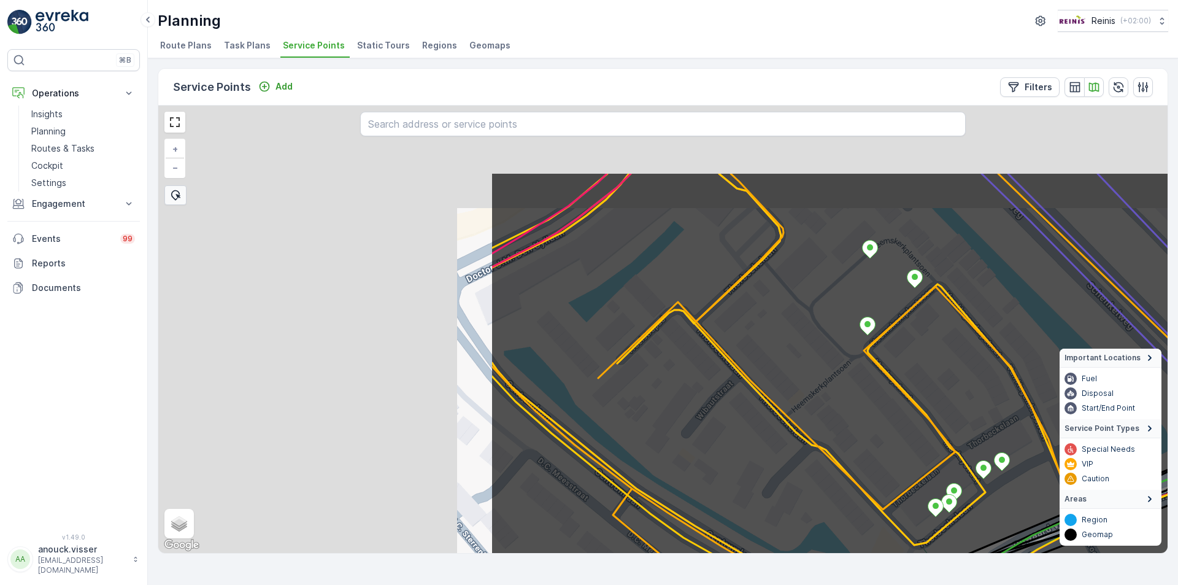
drag, startPoint x: 327, startPoint y: 284, endPoint x: 884, endPoint y: 411, distance: 572.3
click at [887, 416] on icon at bounding box center [1098, 442] width 1212 height 537
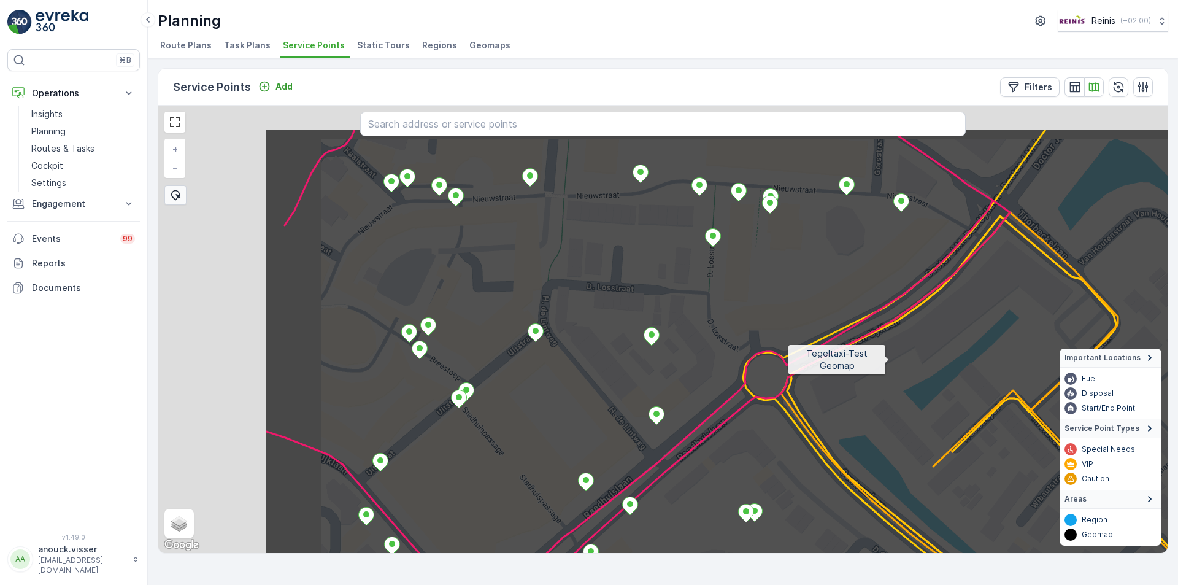
drag, startPoint x: 762, startPoint y: 325, endPoint x: 905, endPoint y: 368, distance: 149.3
click at [905, 368] on icon at bounding box center [872, 398] width 1215 height 541
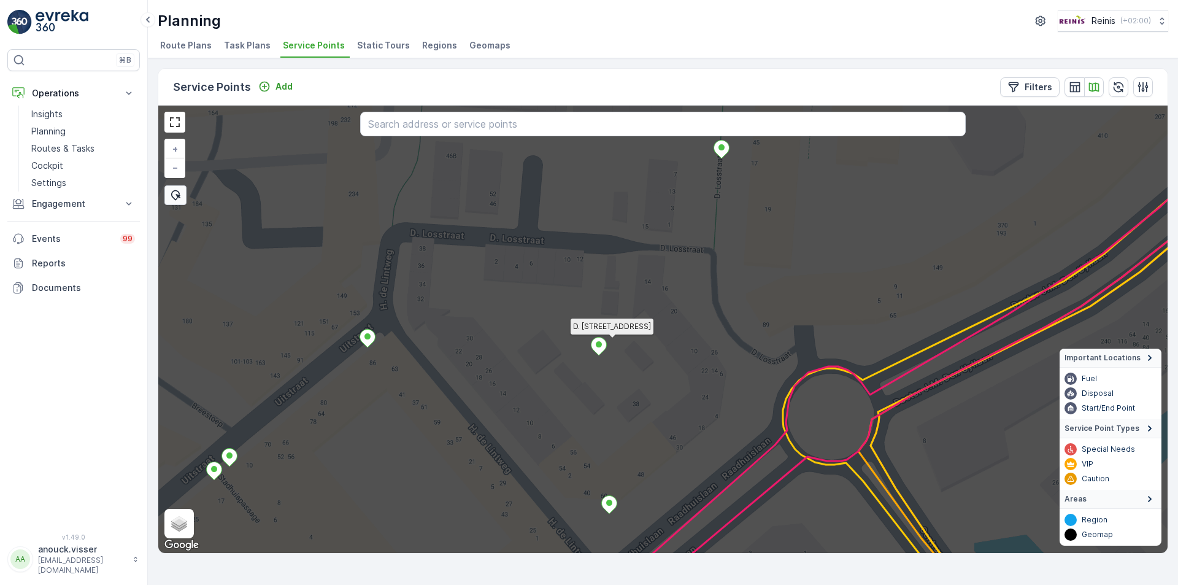
click at [599, 349] on icon at bounding box center [599, 347] width 15 height 18
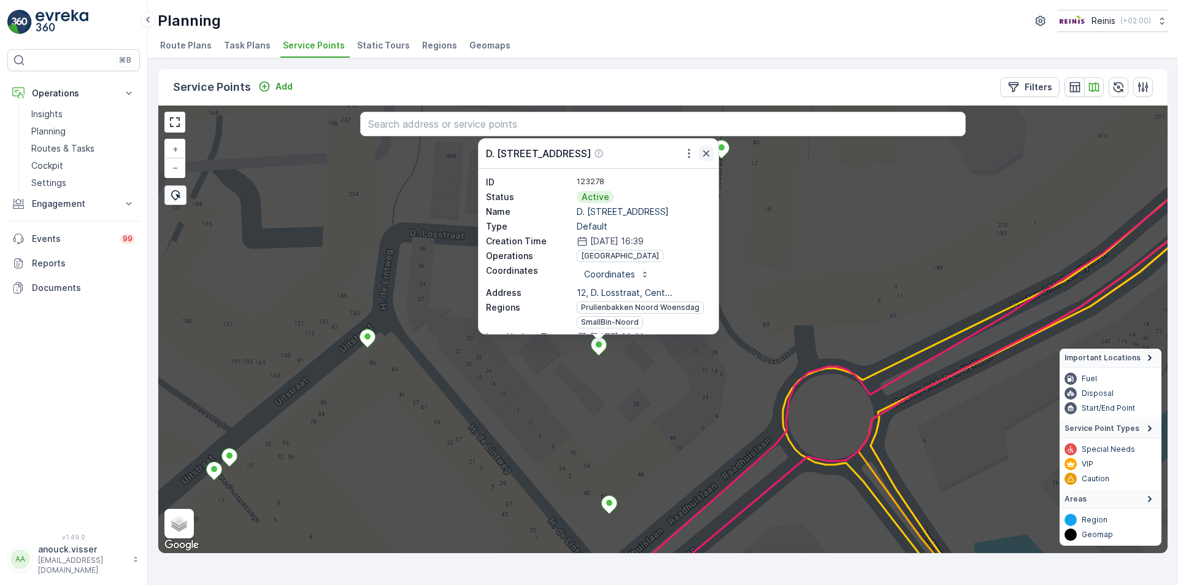
click at [705, 156] on icon "button" at bounding box center [706, 153] width 6 height 6
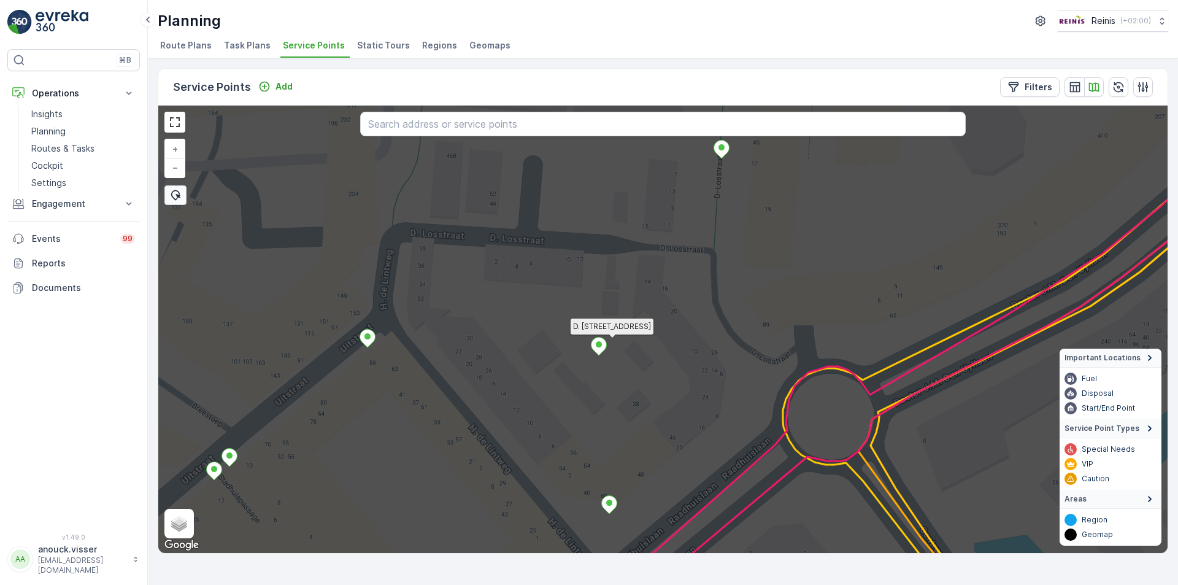
click at [602, 345] on icon at bounding box center [599, 347] width 15 height 18
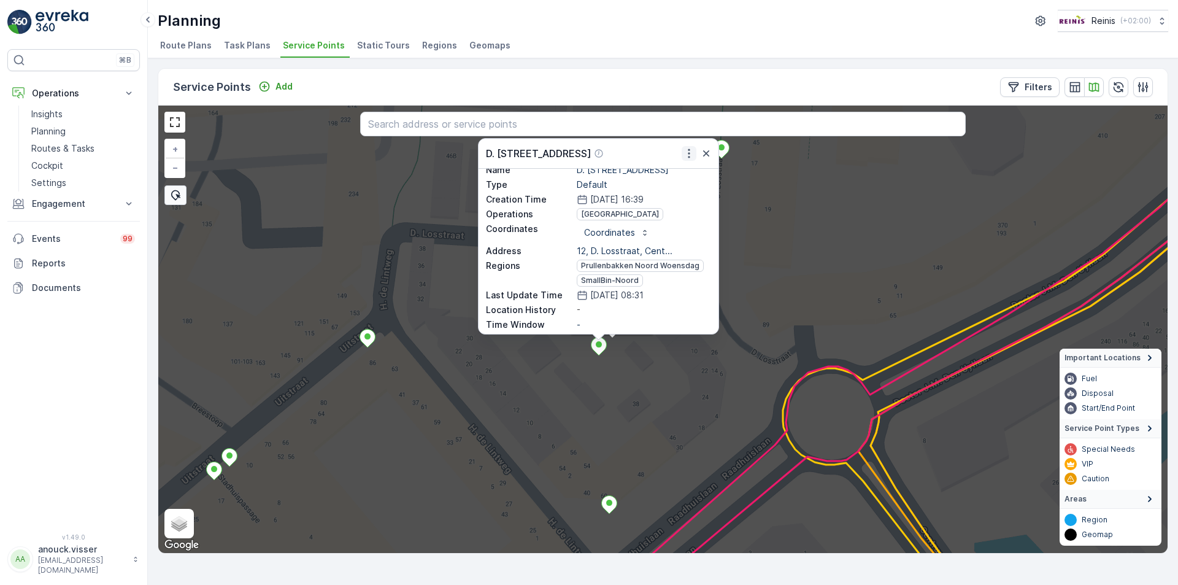
scroll to position [61, 0]
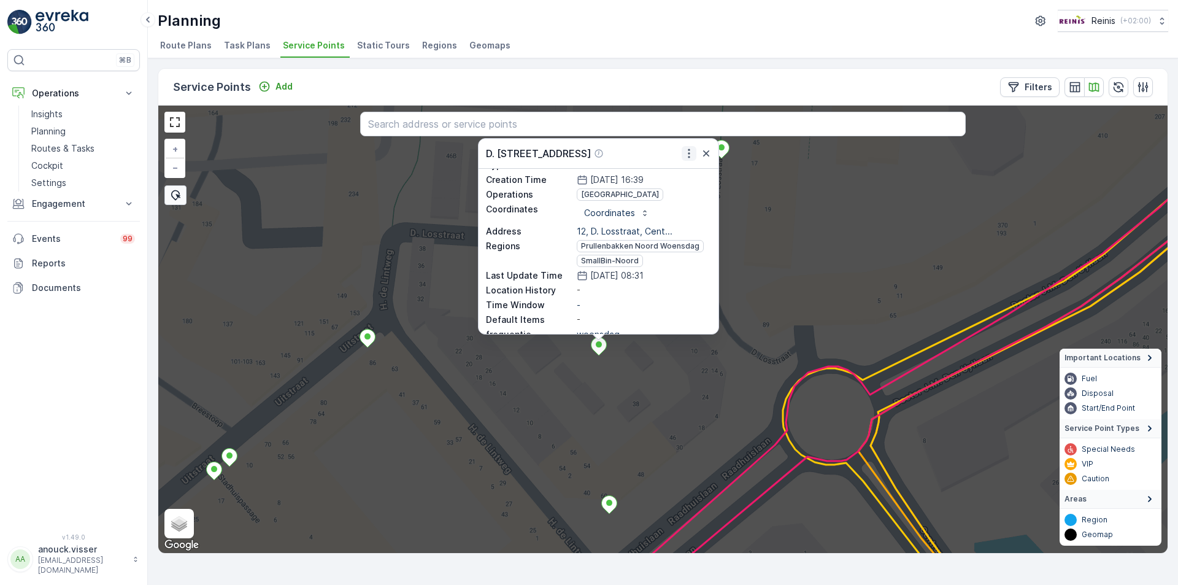
click at [687, 155] on icon "button" at bounding box center [689, 153] width 12 height 12
click at [669, 176] on span "See More Details" at bounding box center [656, 172] width 71 height 12
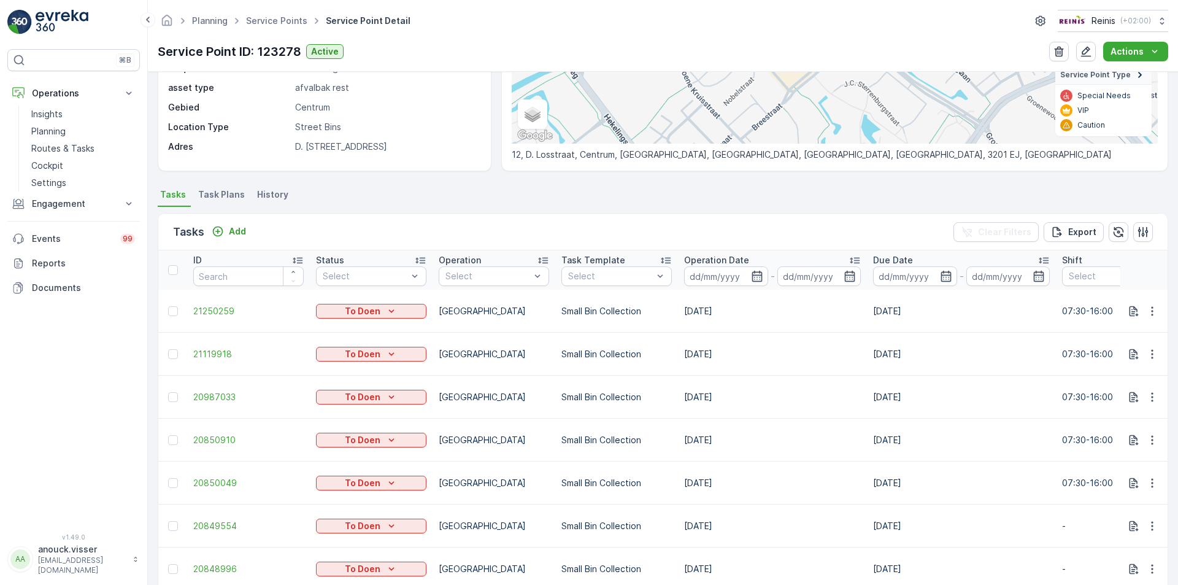
scroll to position [348, 0]
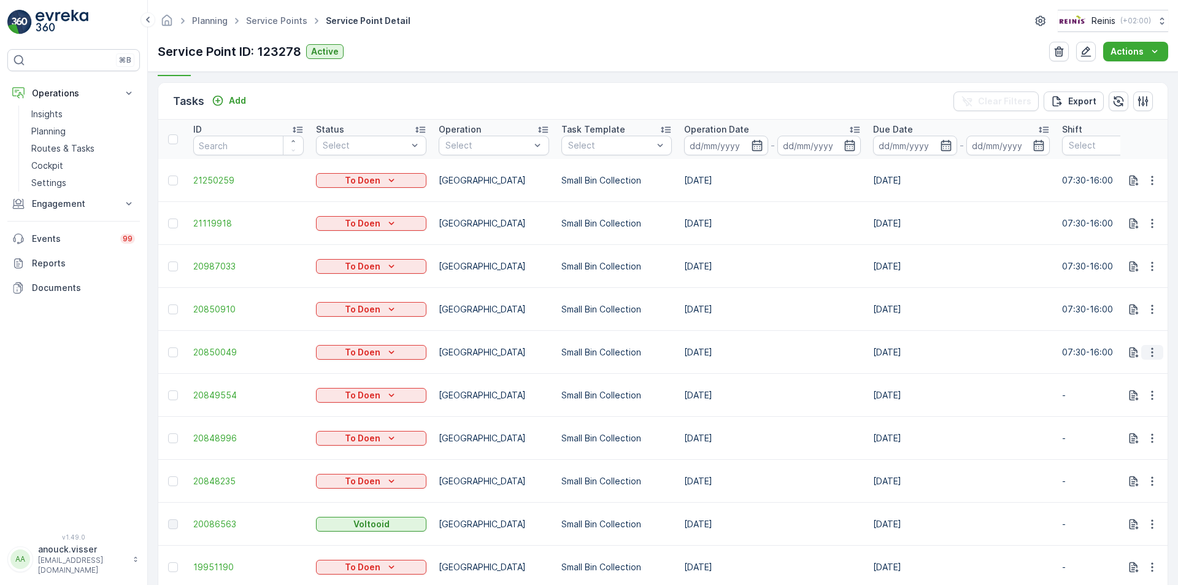
click at [1142, 357] on button "button" at bounding box center [1153, 352] width 22 height 15
click at [1135, 373] on span "See More Details" at bounding box center [1126, 371] width 71 height 12
